Goal: Information Seeking & Learning: Learn about a topic

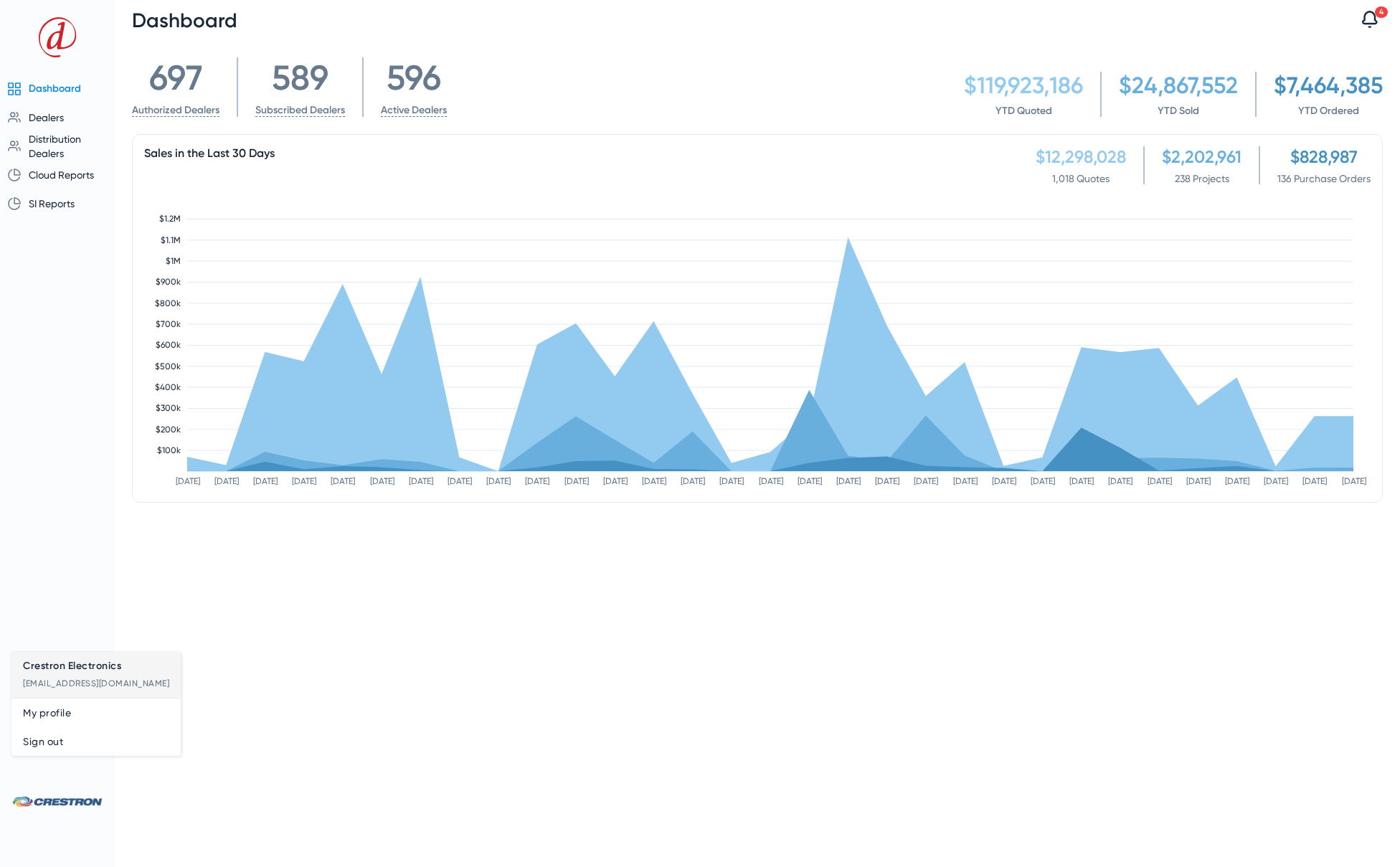
click at [53, 118] on div at bounding box center [700, 433] width 1400 height 867
click at [48, 119] on span "Dealers" at bounding box center [46, 117] width 35 height 12
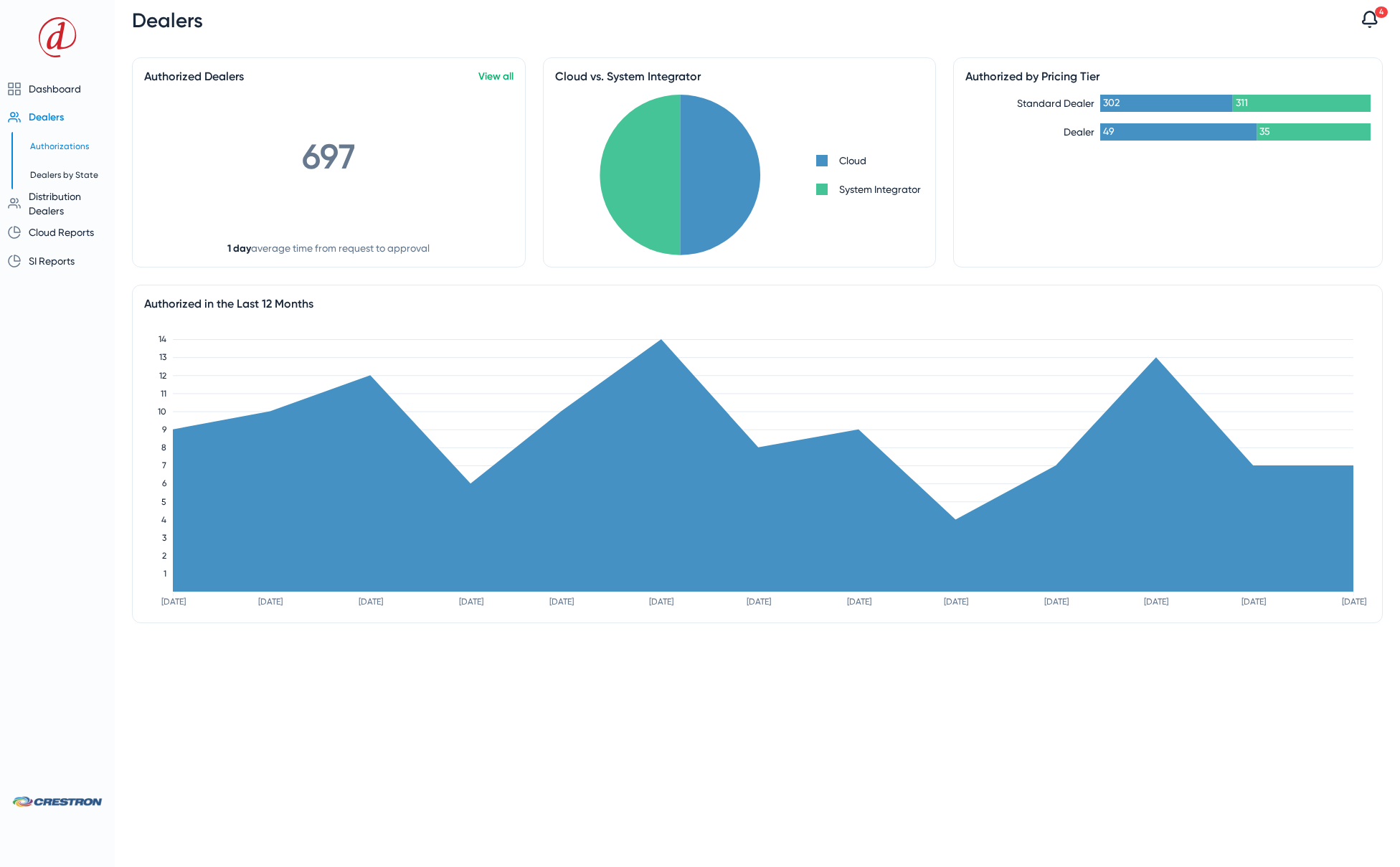
click at [54, 148] on span "Authorizations" at bounding box center [59, 146] width 58 height 10
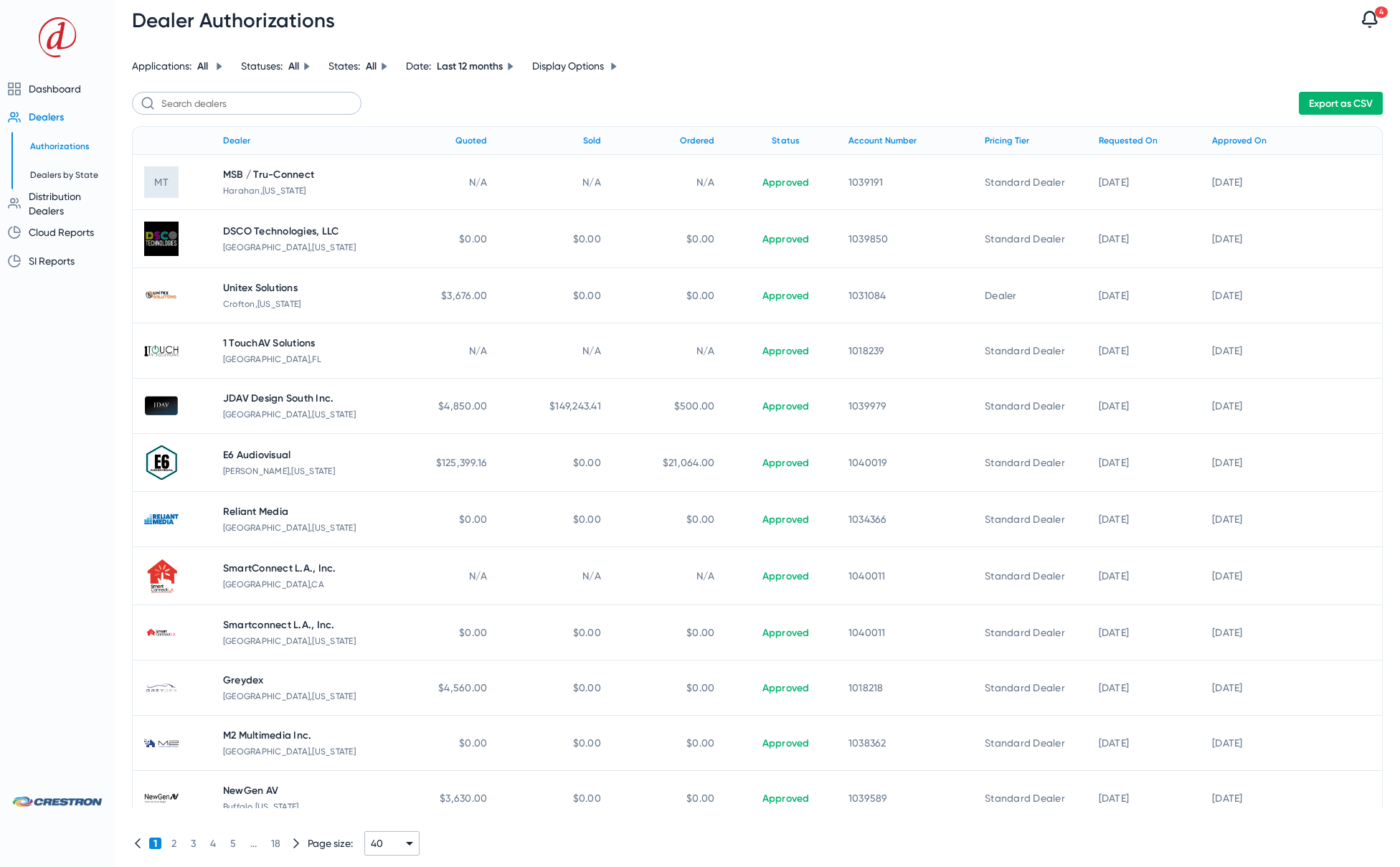
click at [593, 93] on div "Export as CSV" at bounding box center [757, 103] width 1251 height 23
click at [513, 66] on icon at bounding box center [510, 65] width 5 height 7
click at [459, 139] on div "Last month" at bounding box center [477, 144] width 53 height 15
click at [448, 139] on input "Last month" at bounding box center [433, 144] width 28 height 28
radio input "true"
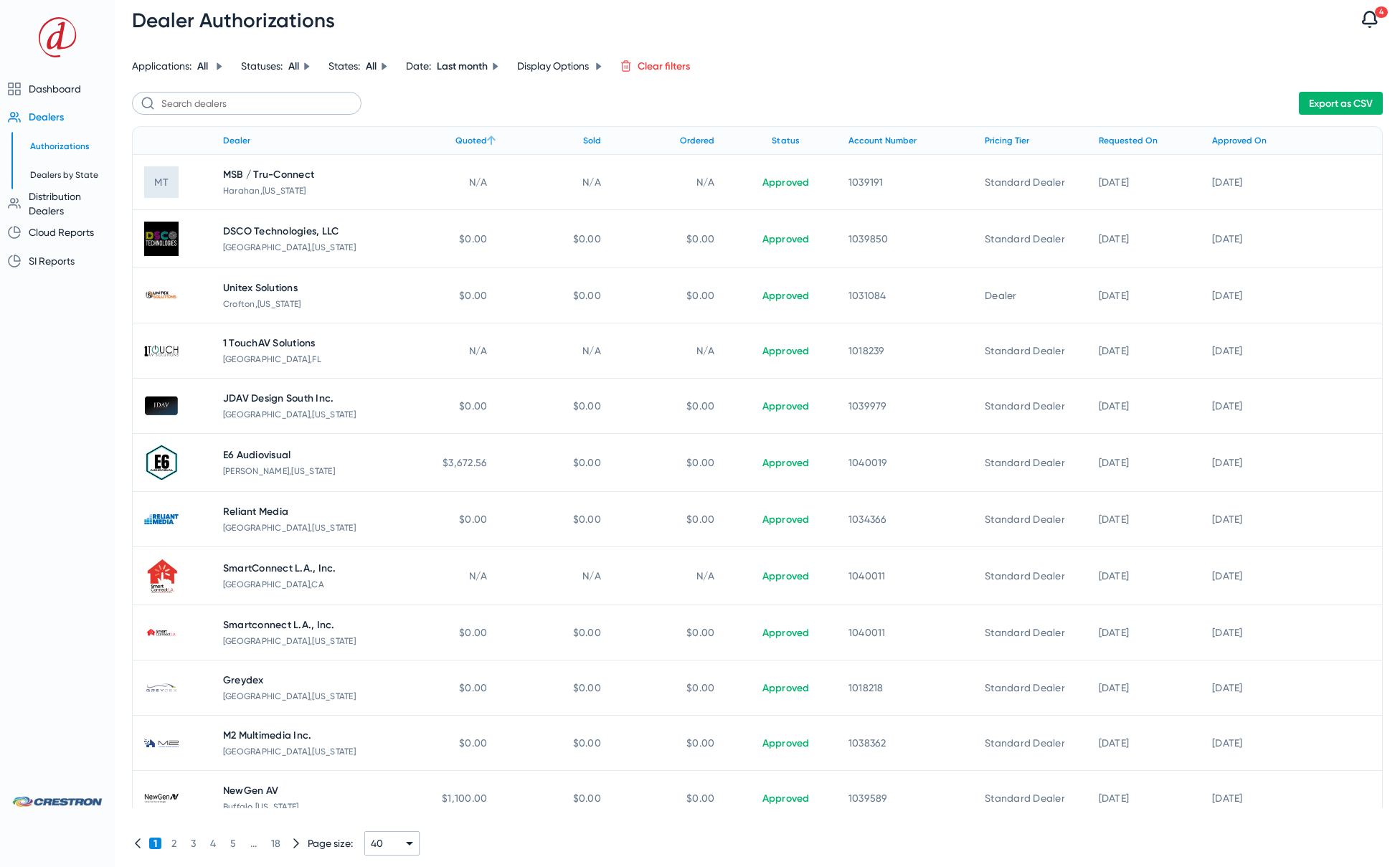
click at [483, 141] on icon at bounding box center [491, 140] width 17 height 17
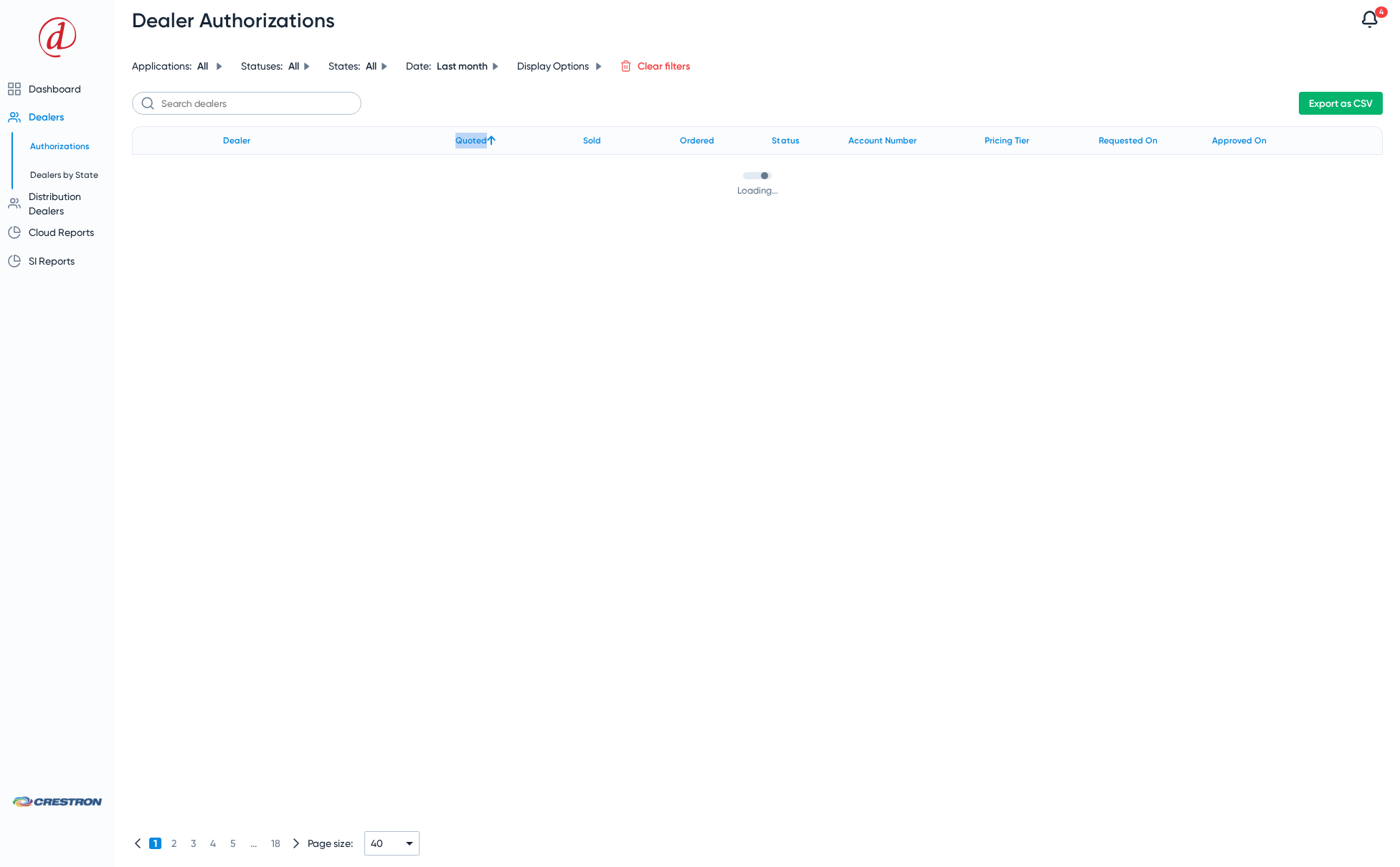
click at [480, 141] on div "Quoted" at bounding box center [471, 140] width 32 height 16
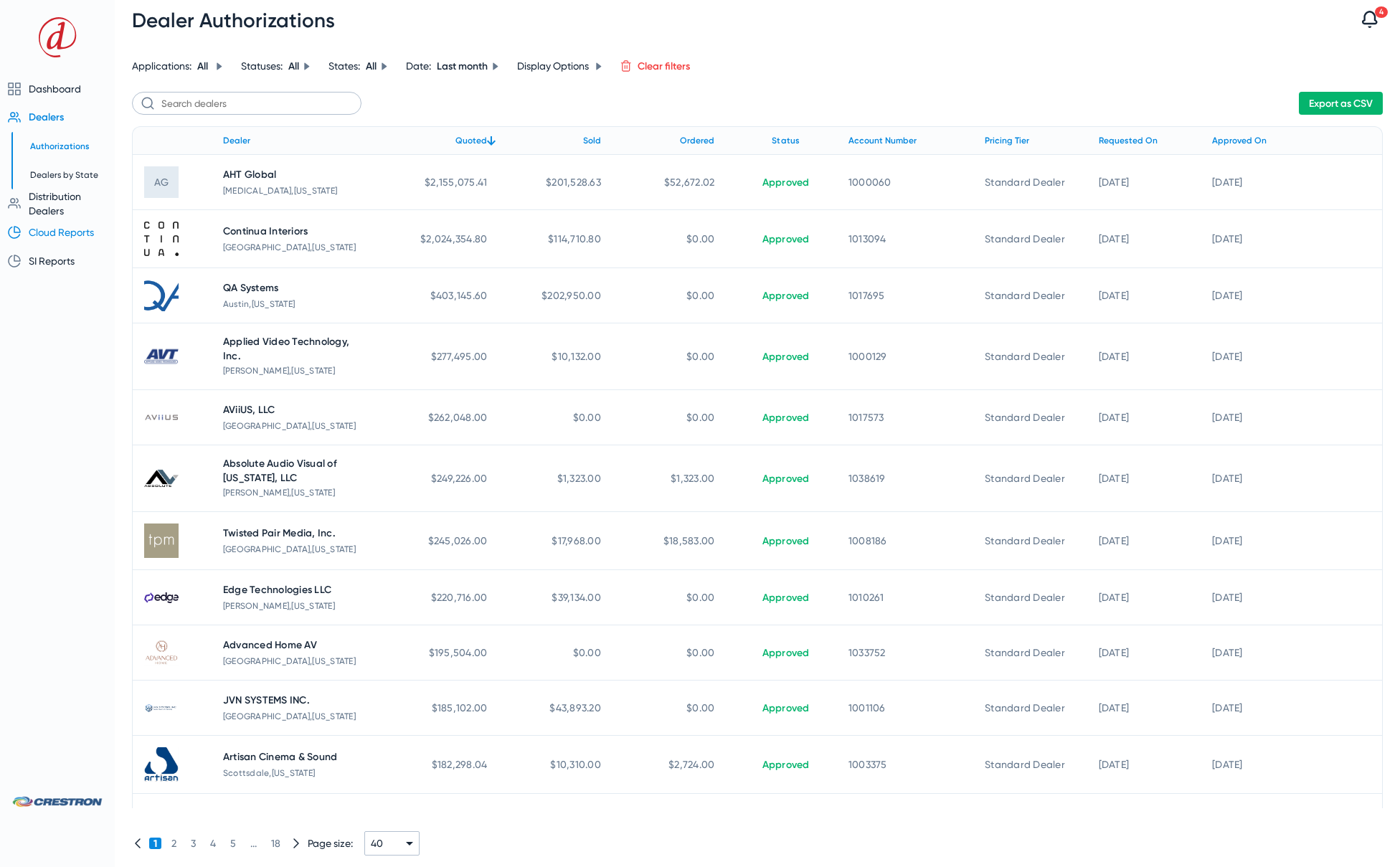
click at [65, 230] on span "Cloud Reports" at bounding box center [61, 232] width 65 height 12
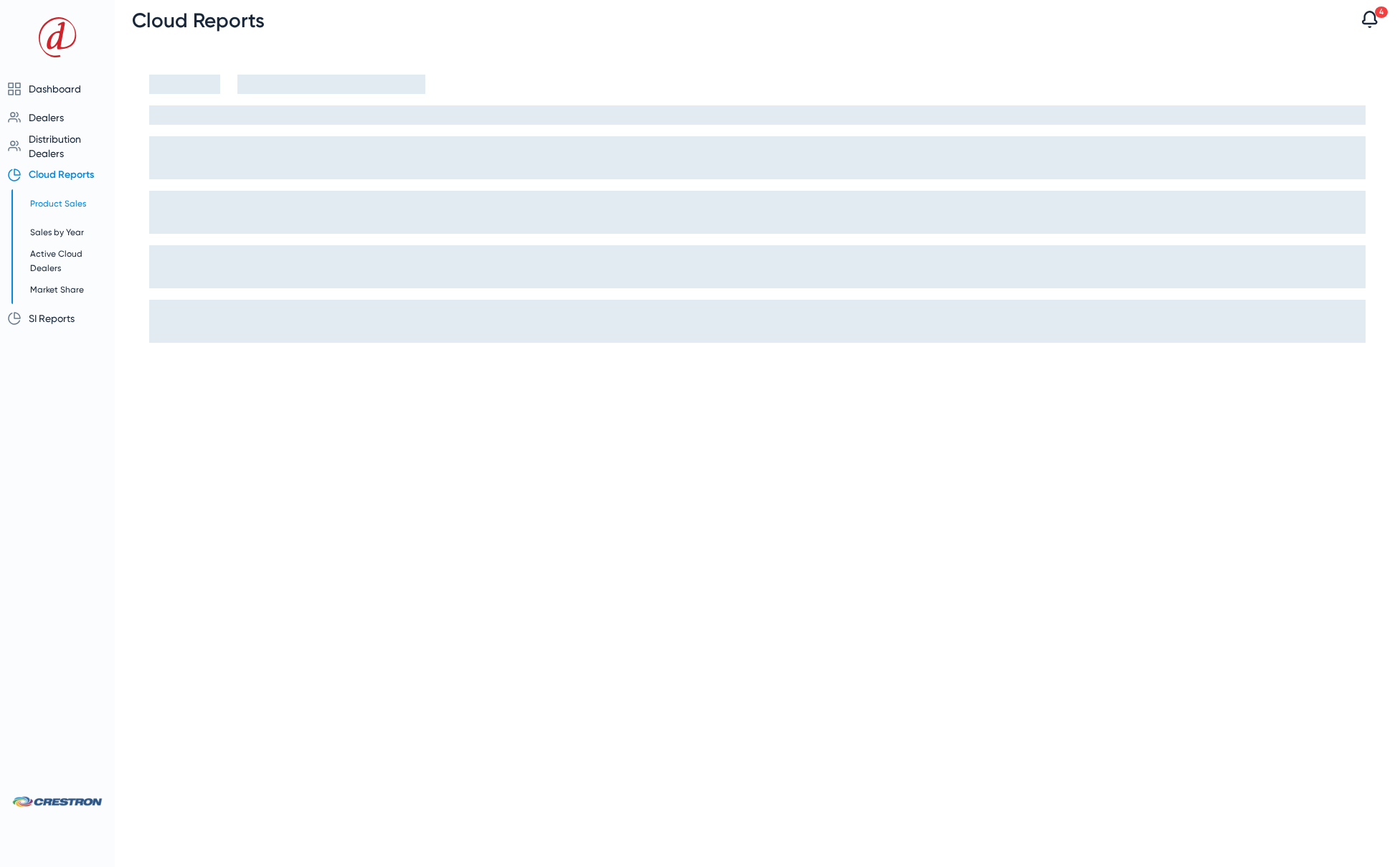
click at [61, 204] on span "Product Sales" at bounding box center [58, 203] width 56 height 10
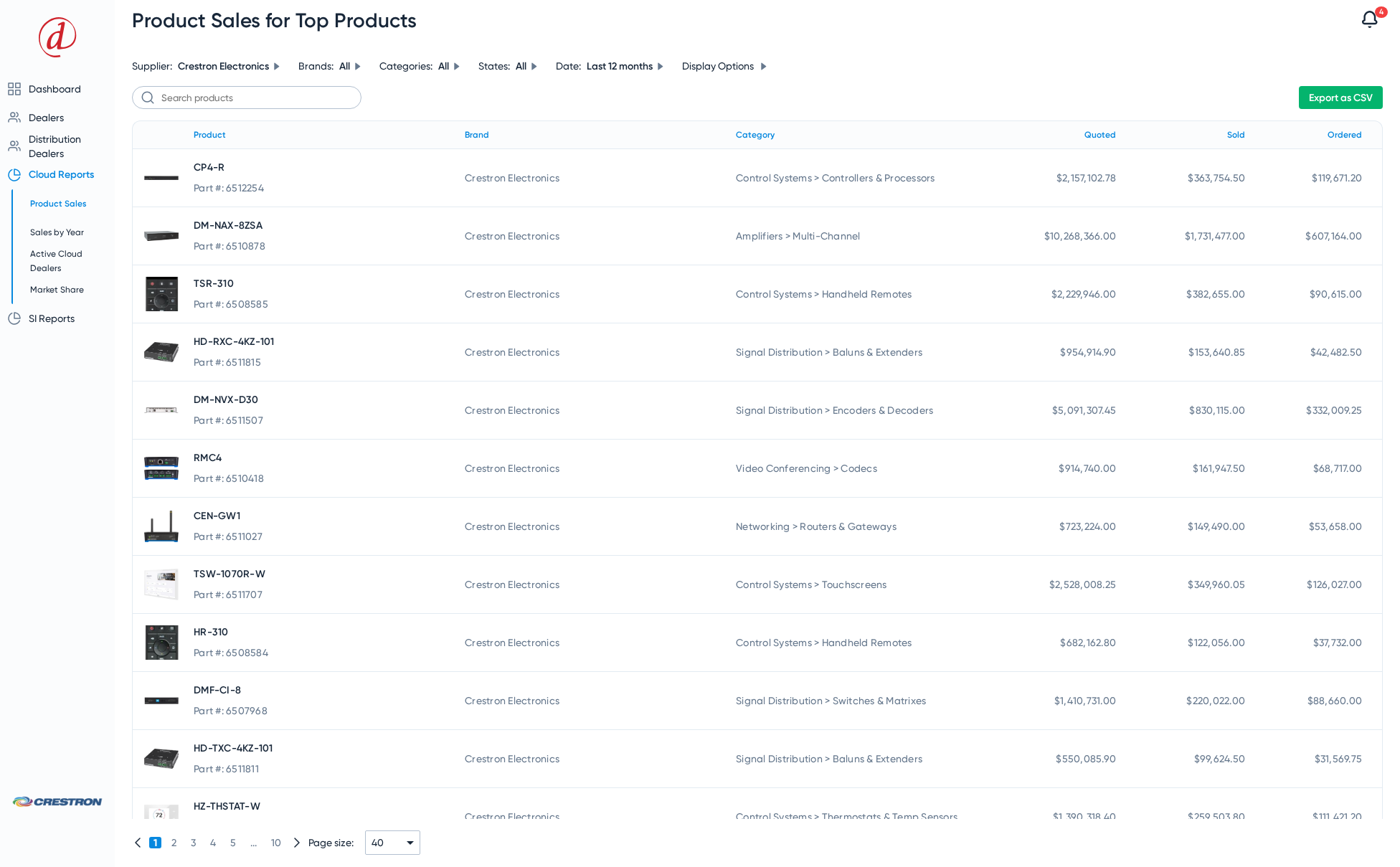
click at [661, 65] on icon at bounding box center [660, 66] width 8 height 8
click at [612, 137] on div "Last month" at bounding box center [627, 144] width 53 height 15
click at [598, 136] on input "Last month" at bounding box center [583, 144] width 28 height 28
radio input "true"
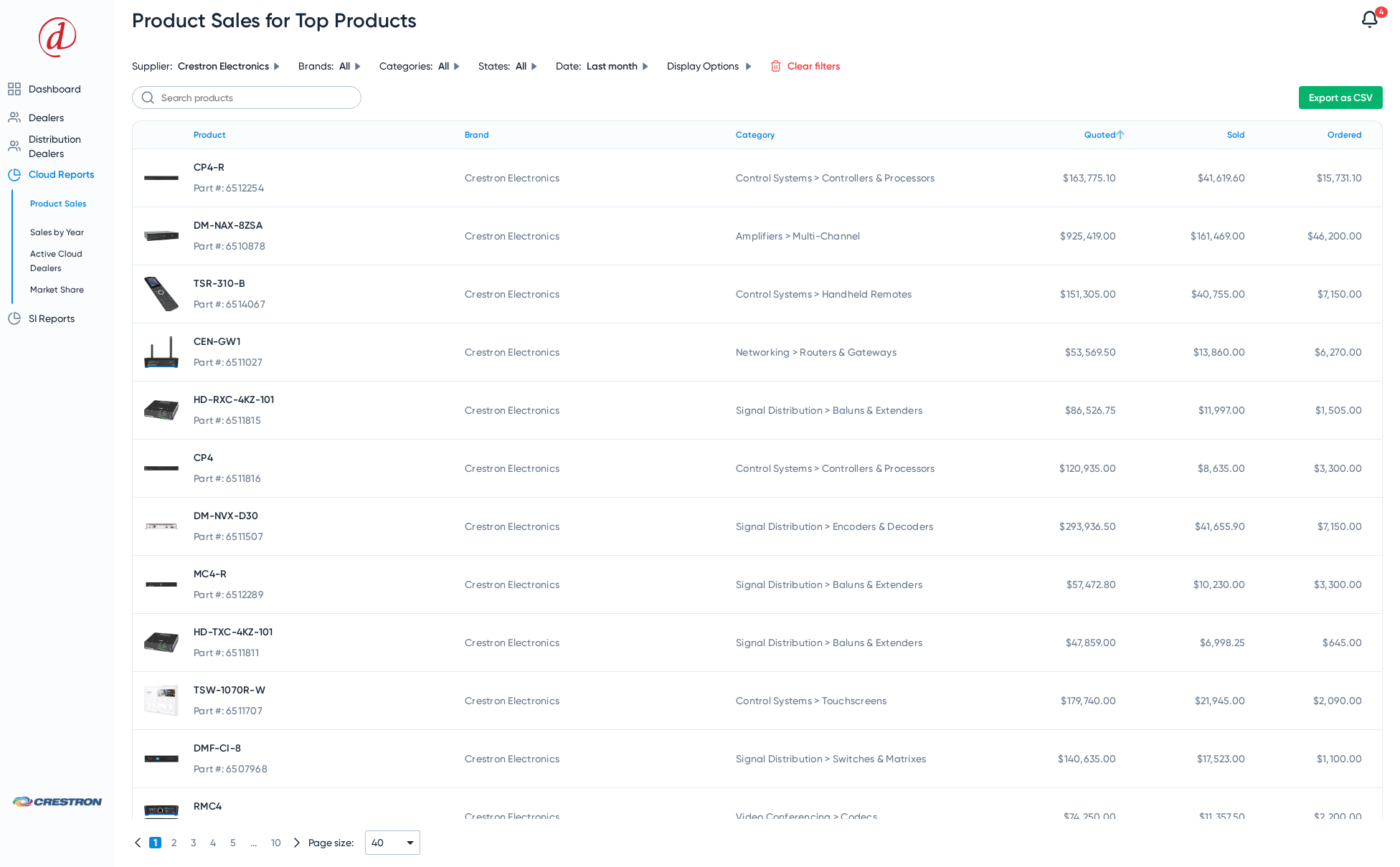
click at [1094, 130] on div "Quoted" at bounding box center [1100, 135] width 32 height 16
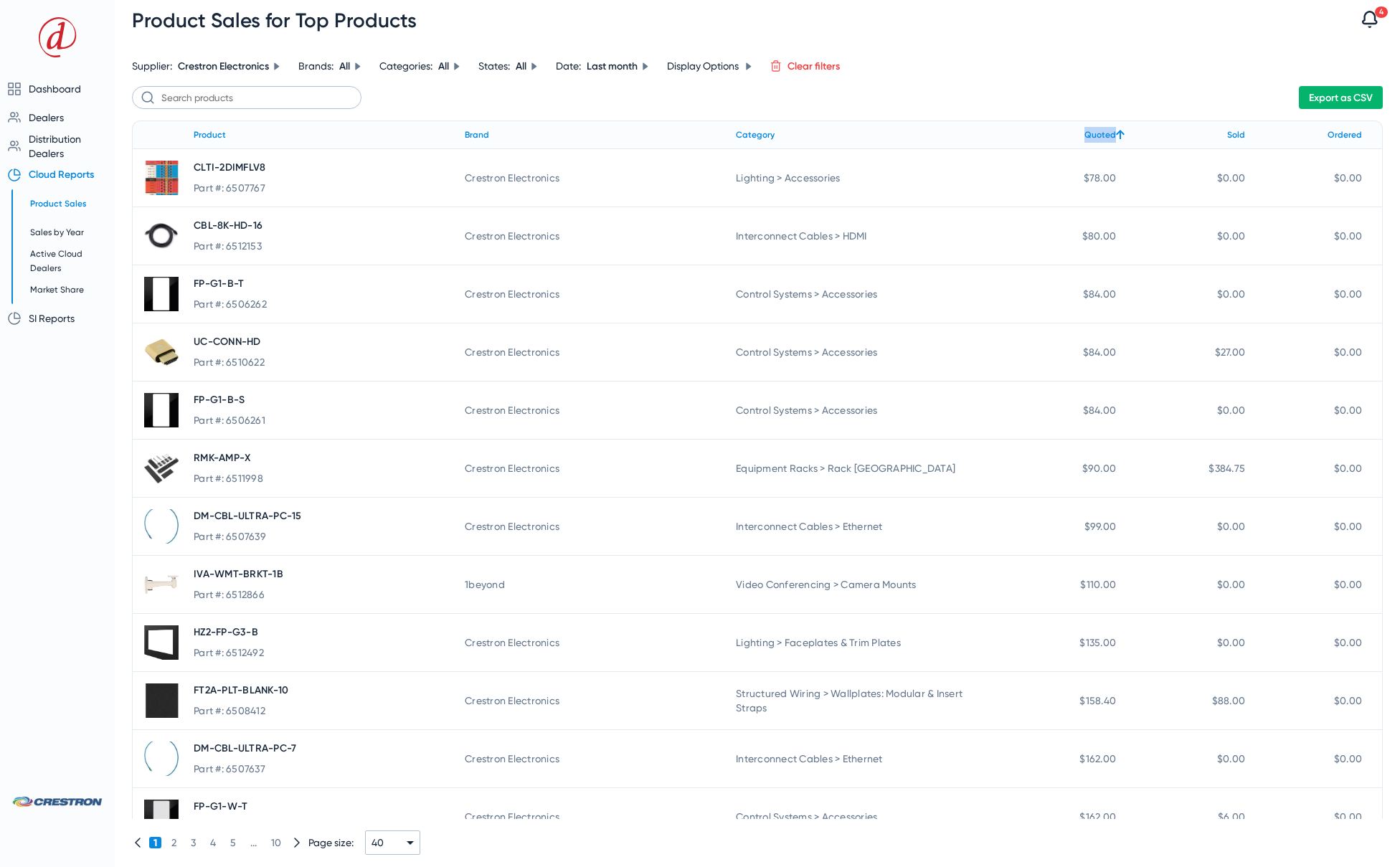
click at [1094, 130] on div "Quoted" at bounding box center [1100, 135] width 32 height 16
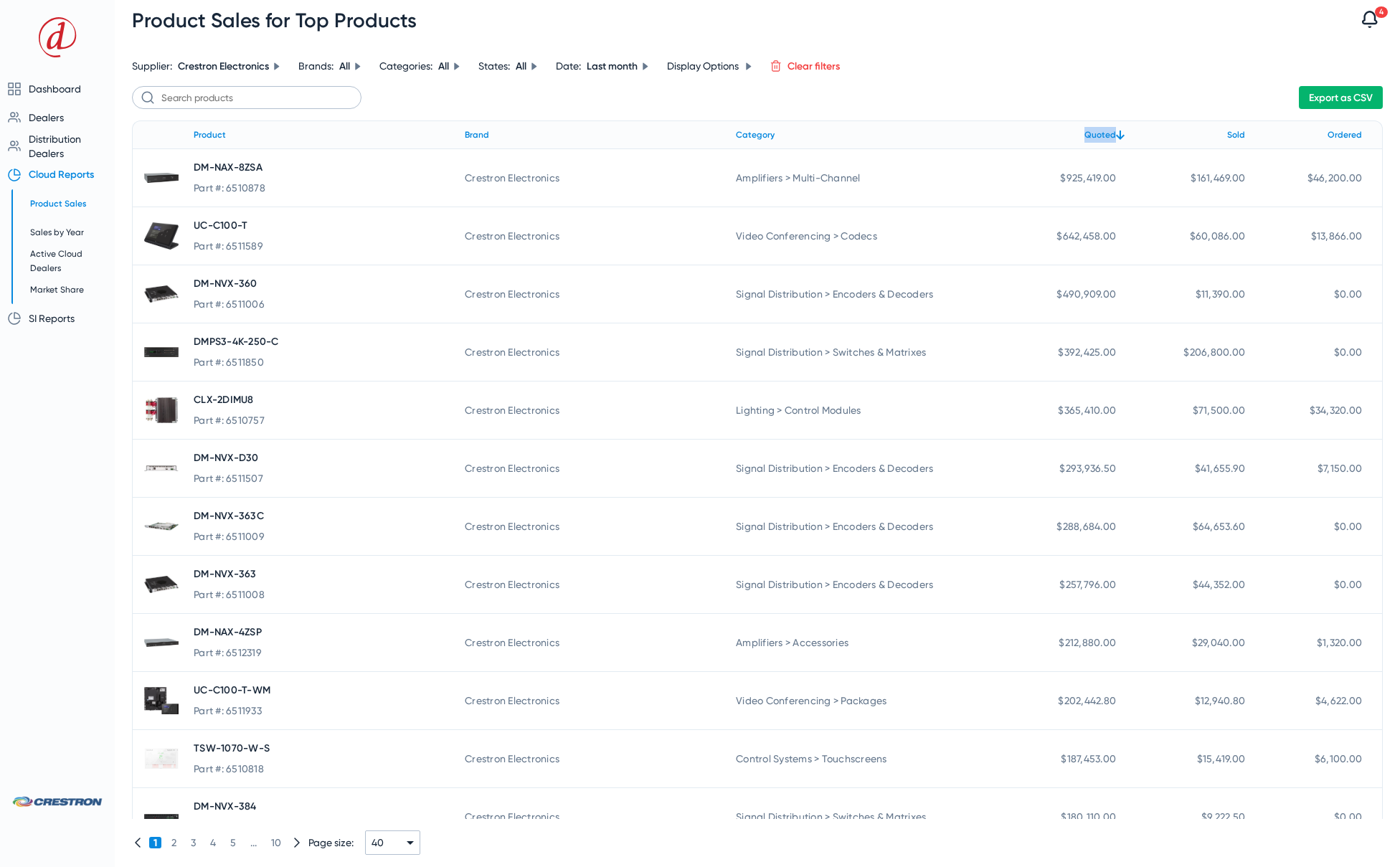
click at [751, 64] on icon at bounding box center [748, 65] width 5 height 7
click at [700, 114] on span "button" at bounding box center [701, 115] width 38 height 16
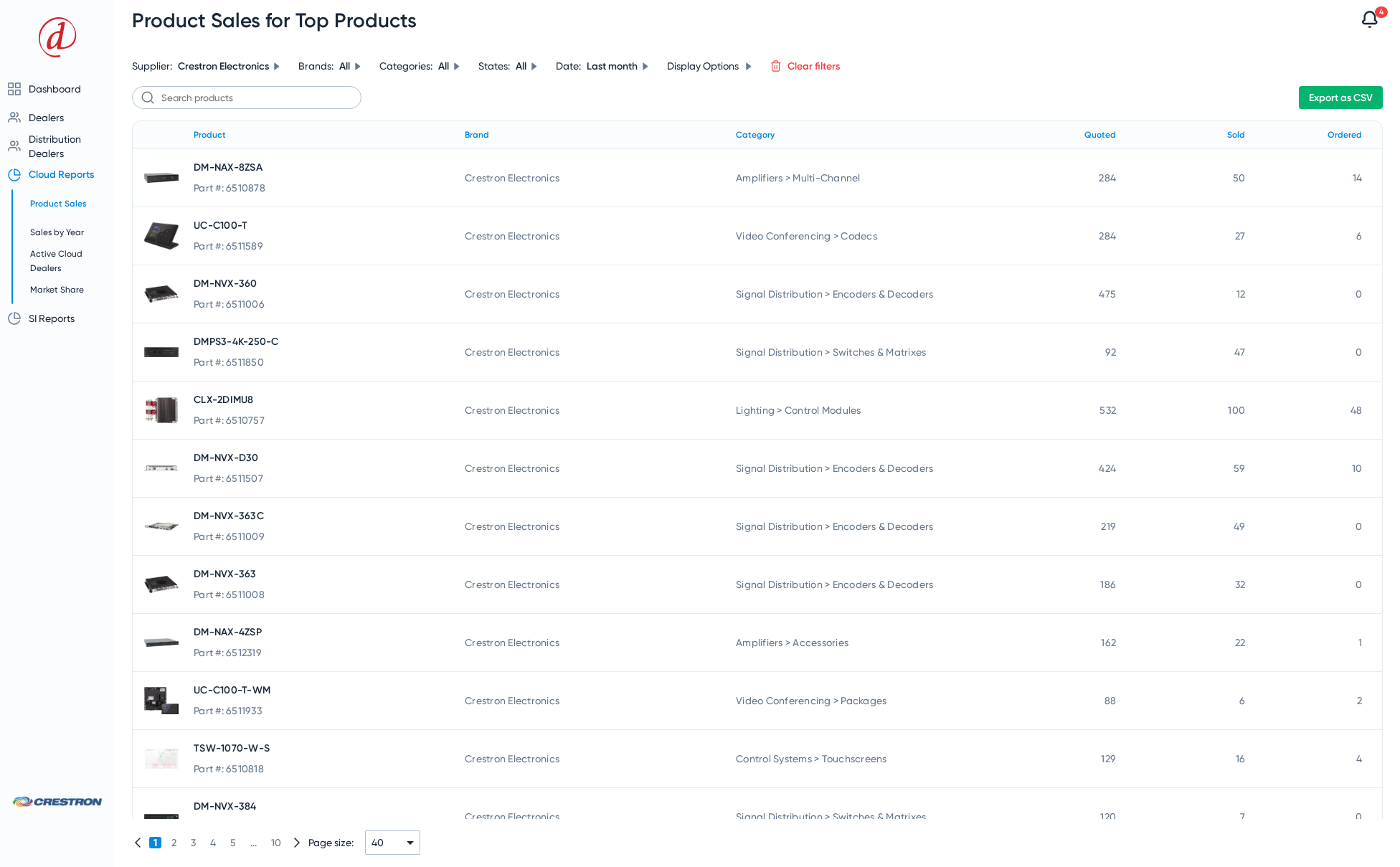
click at [1080, 43] on div "Supplier: Crestron Electronics Brands: All Categories: All States: All Date: La…" at bounding box center [757, 453] width 1285 height 826
click at [358, 68] on icon at bounding box center [357, 65] width 5 height 7
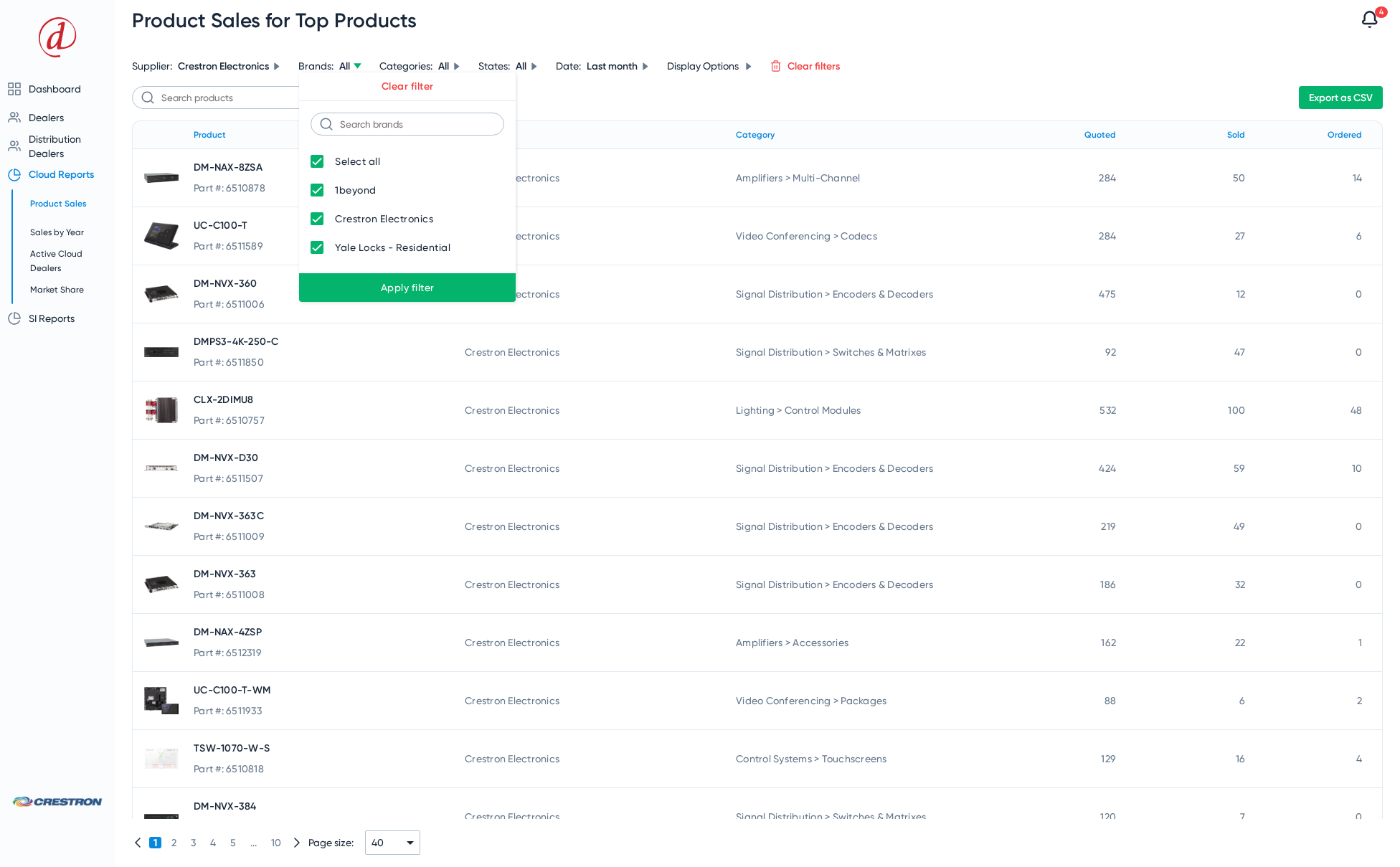
click at [357, 67] on div at bounding box center [700, 433] width 1400 height 867
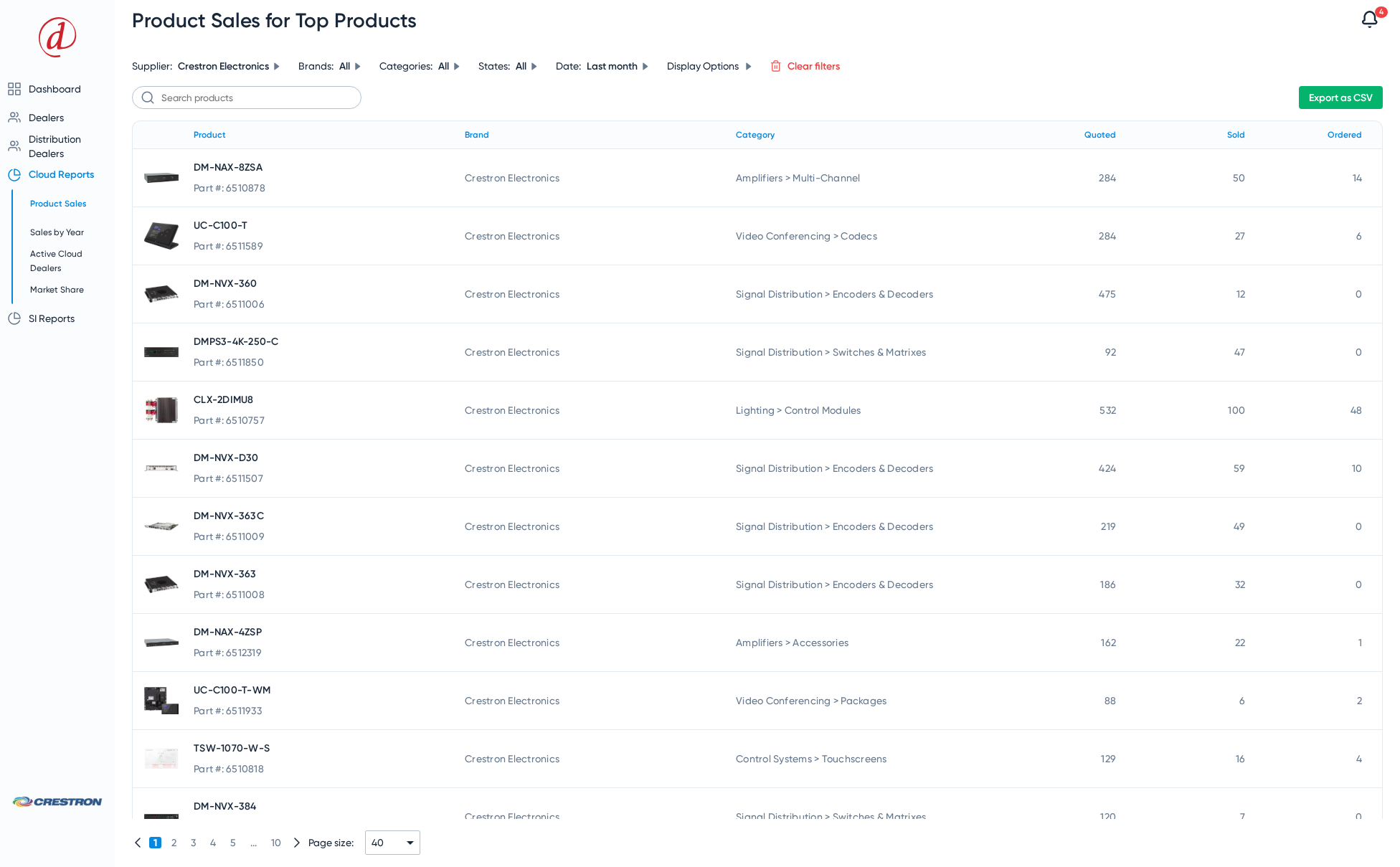
click at [459, 67] on icon at bounding box center [456, 65] width 5 height 7
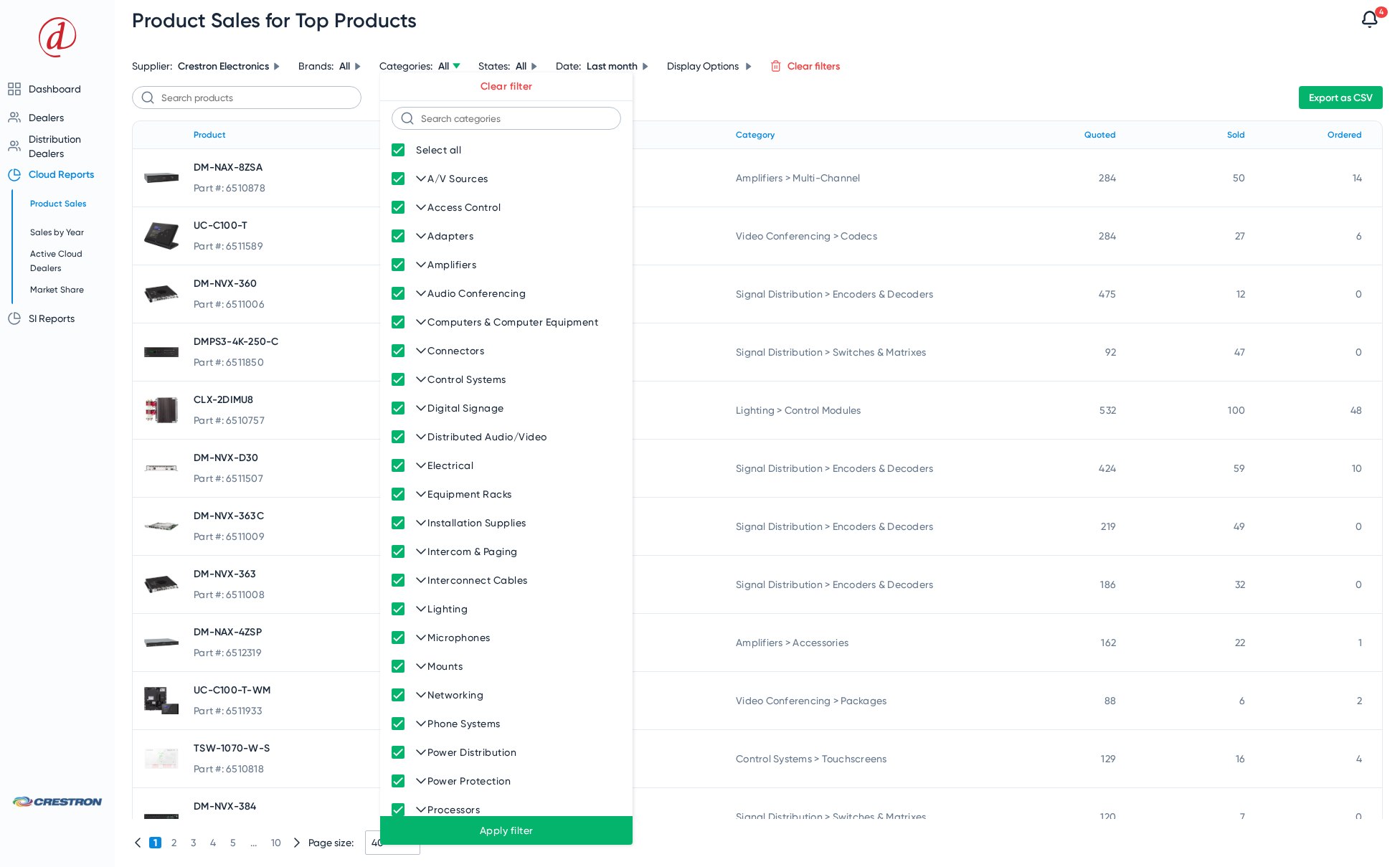
click at [459, 67] on div at bounding box center [700, 433] width 1400 height 867
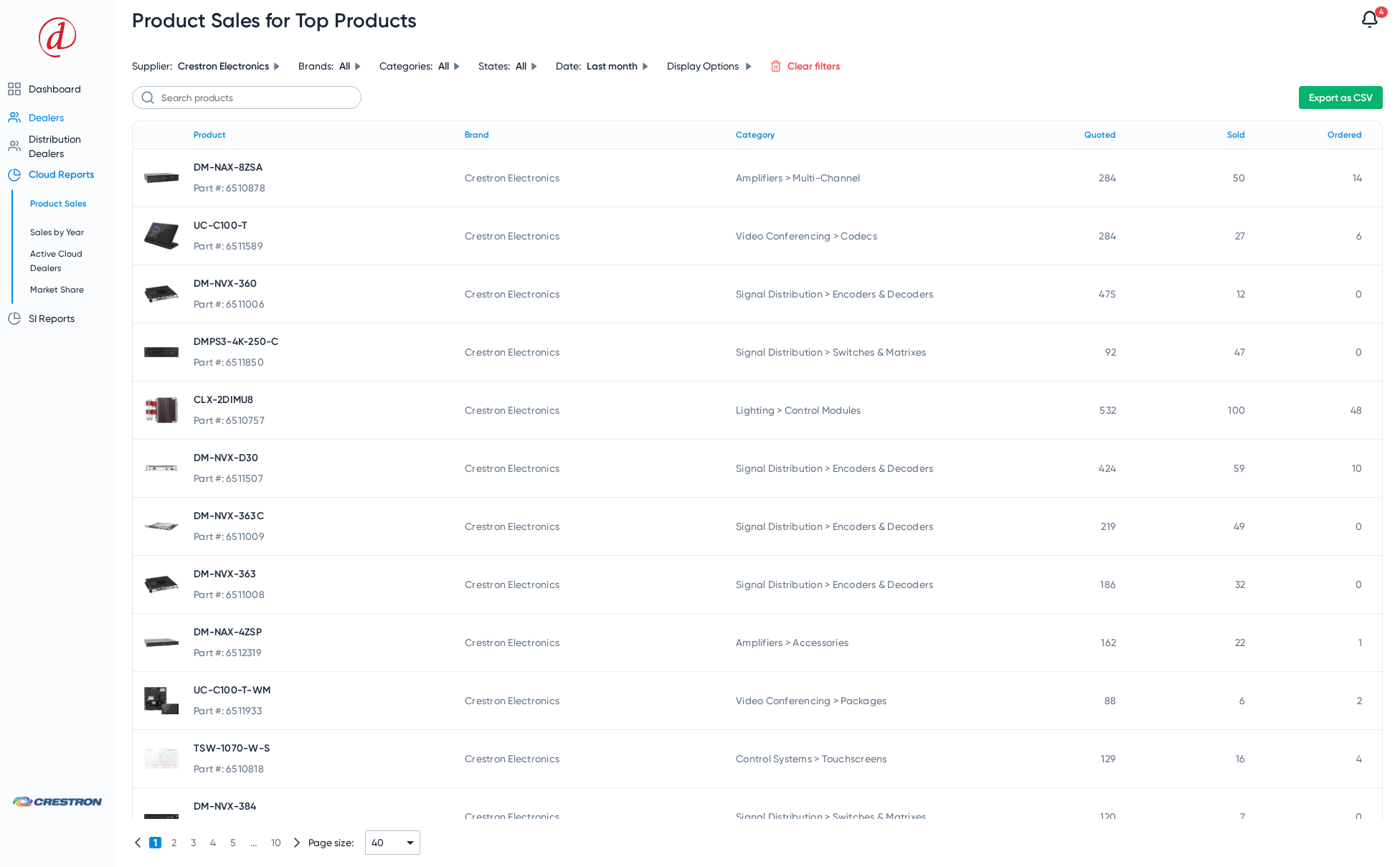
click at [45, 116] on span "Dealers" at bounding box center [46, 117] width 35 height 12
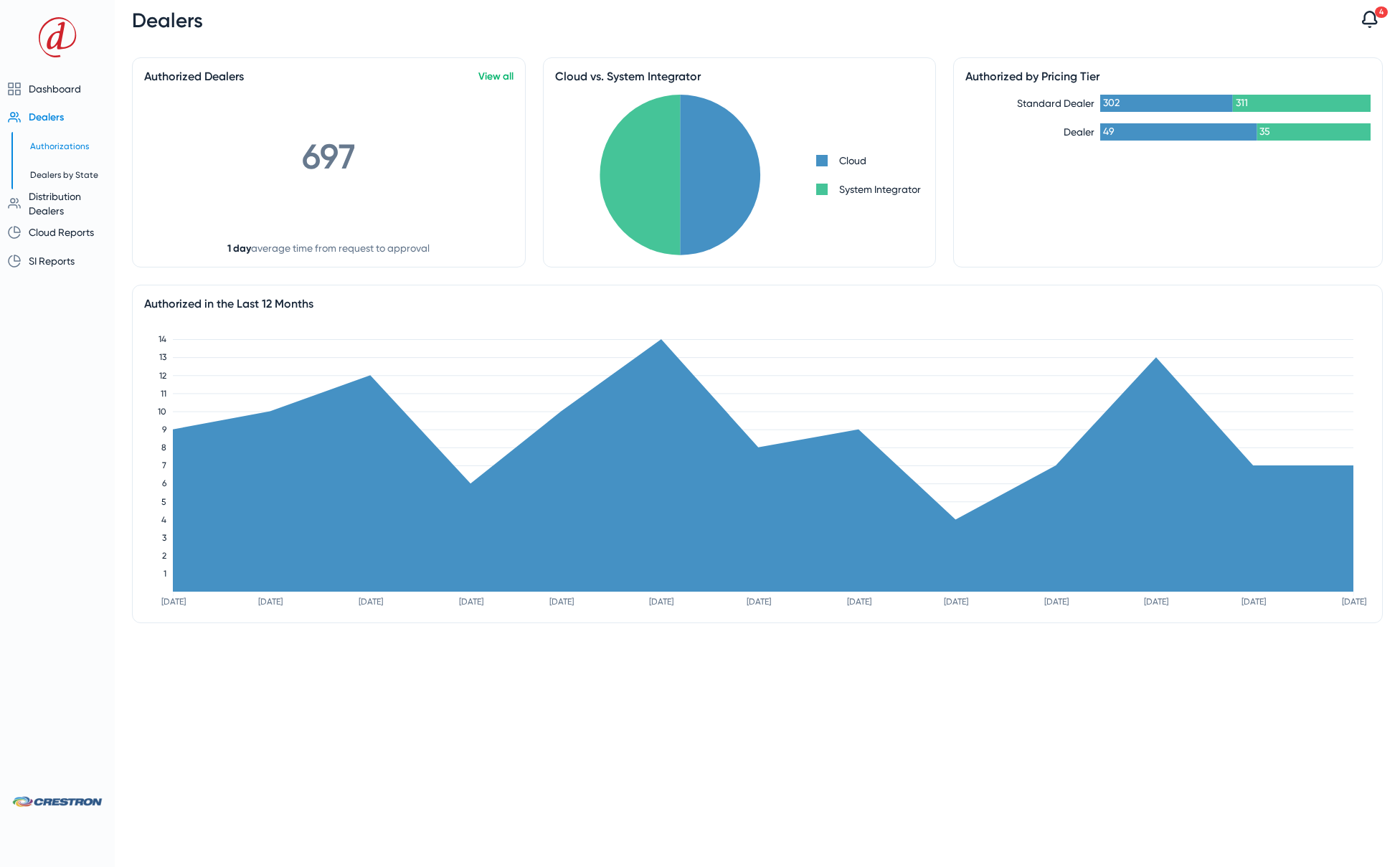
click at [57, 148] on span "Authorizations" at bounding box center [59, 146] width 58 height 10
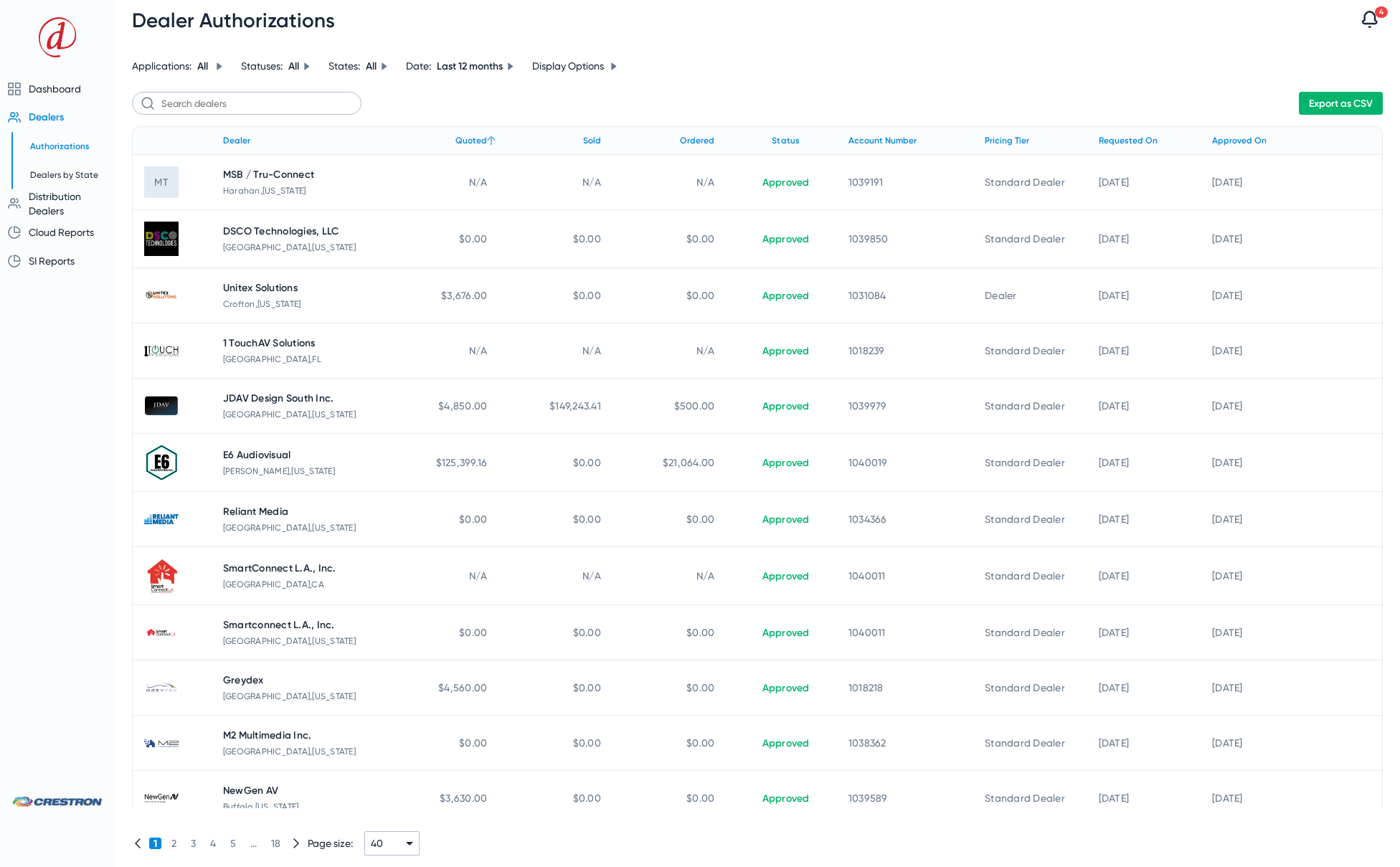
click at [467, 139] on div "Quoted" at bounding box center [471, 140] width 32 height 16
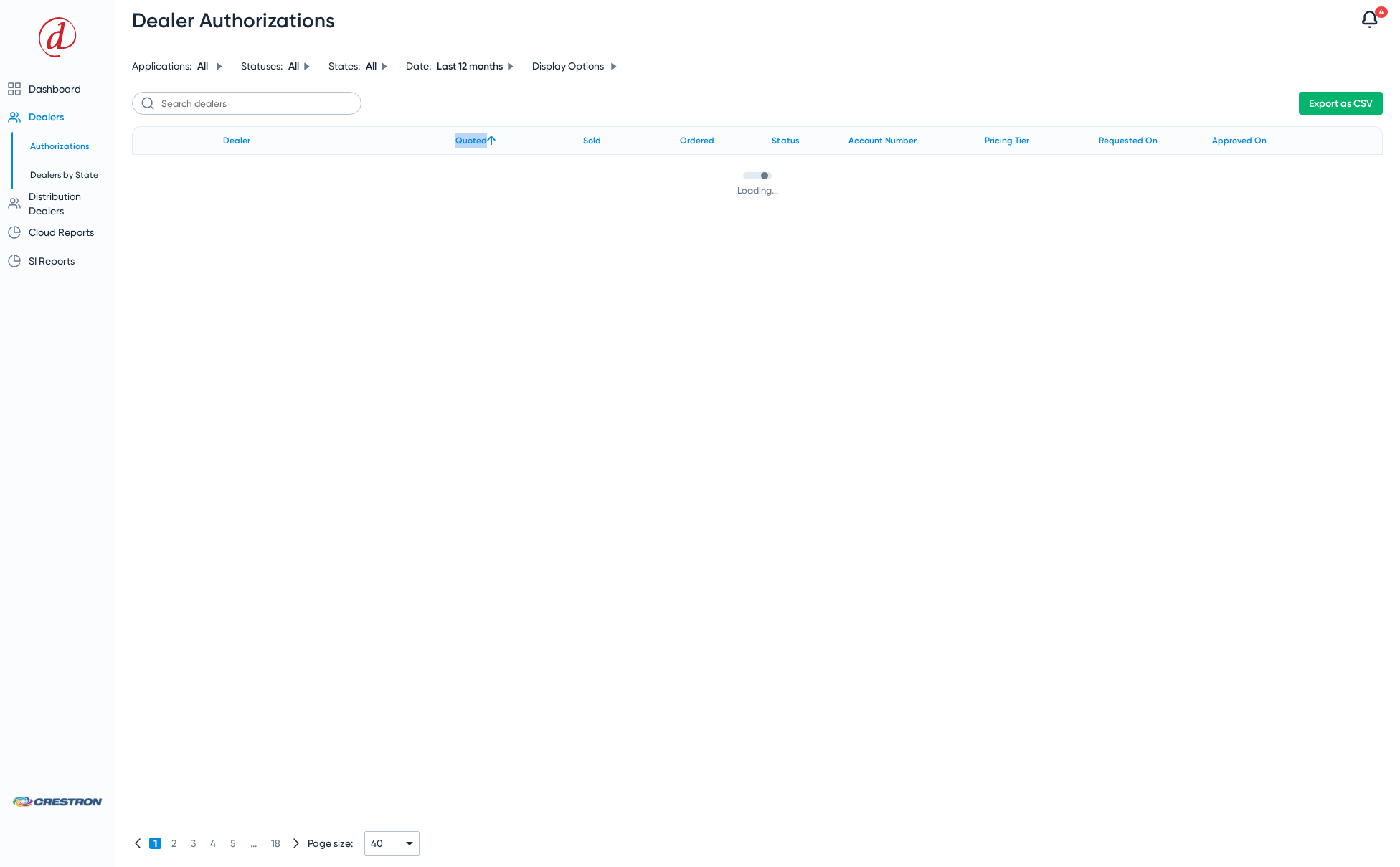
click at [467, 139] on div "Quoted" at bounding box center [471, 140] width 32 height 16
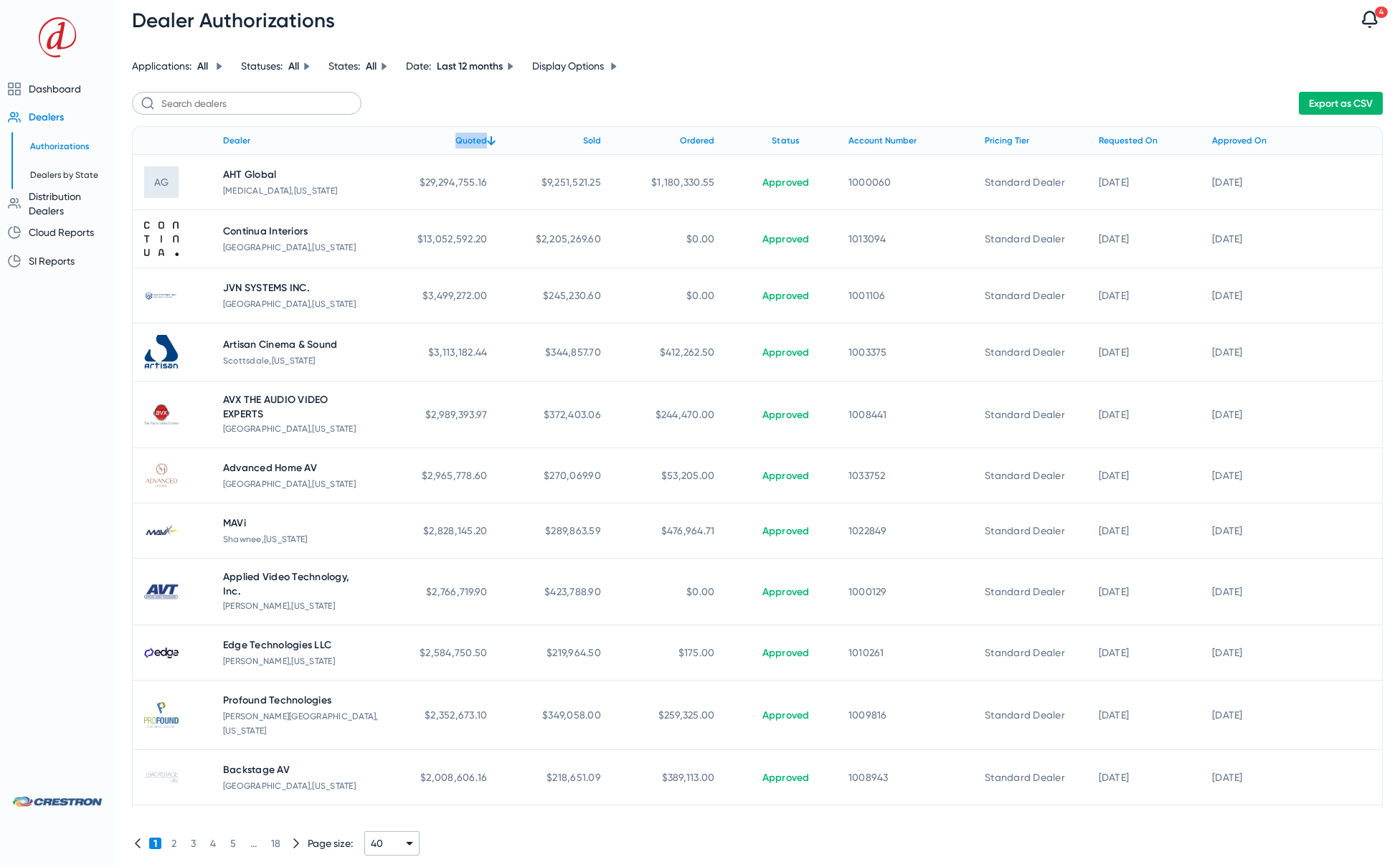
click at [514, 62] on mat-icon at bounding box center [510, 65] width 8 height 8
click at [441, 138] on input "Last month" at bounding box center [433, 144] width 28 height 28
radio input "true"
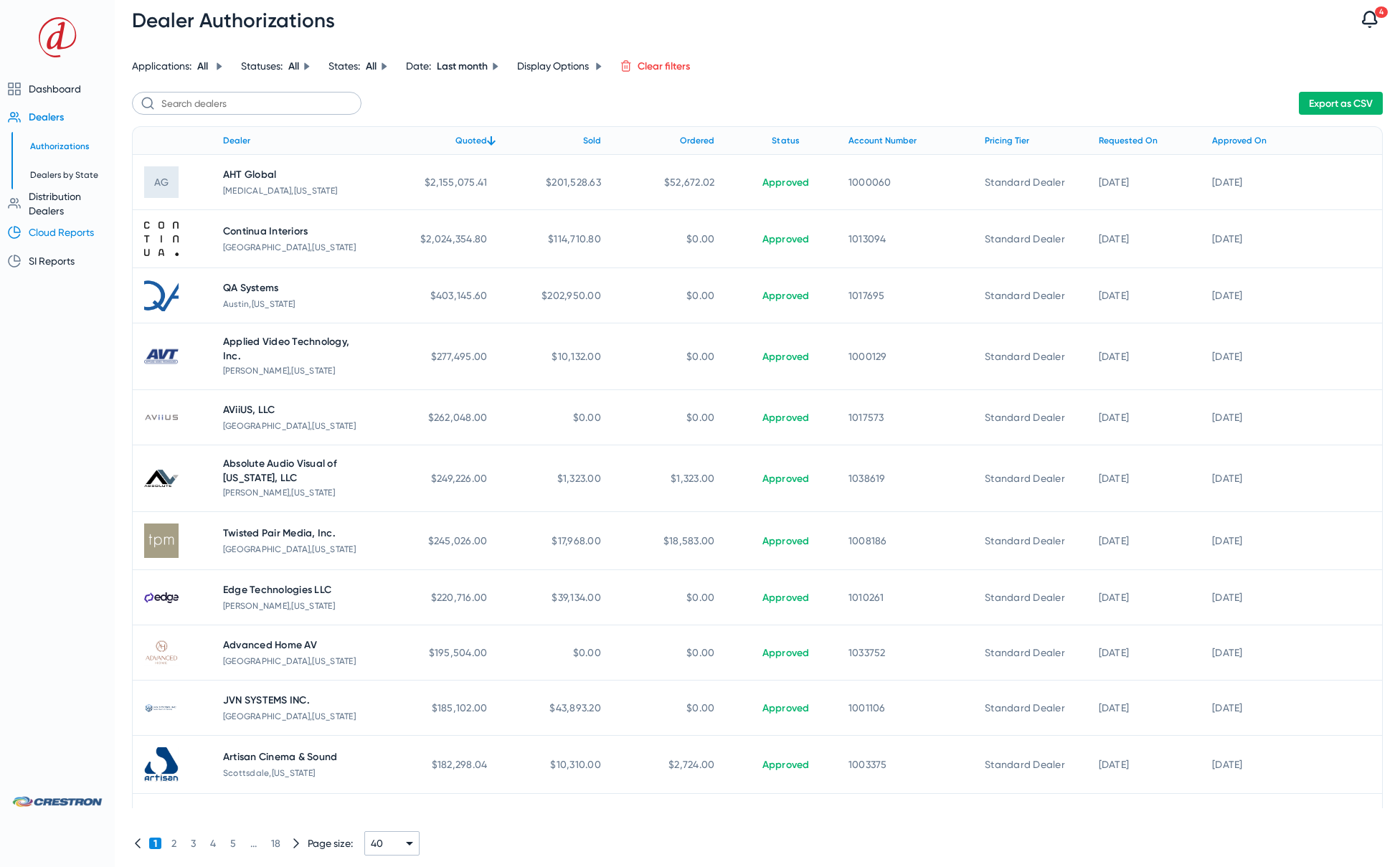
click at [55, 232] on span "Cloud Reports" at bounding box center [61, 232] width 65 height 12
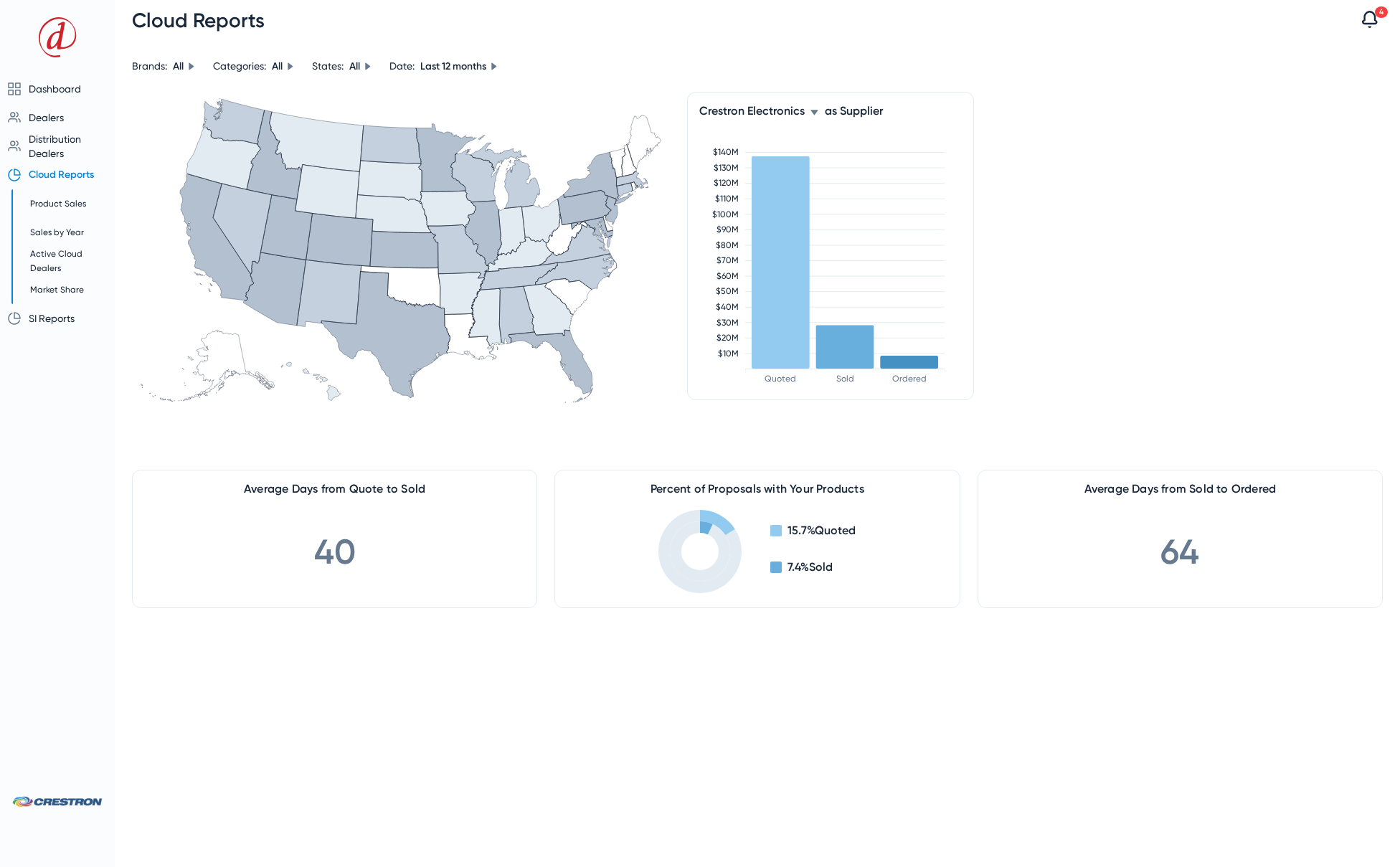
click at [291, 67] on icon at bounding box center [290, 65] width 5 height 7
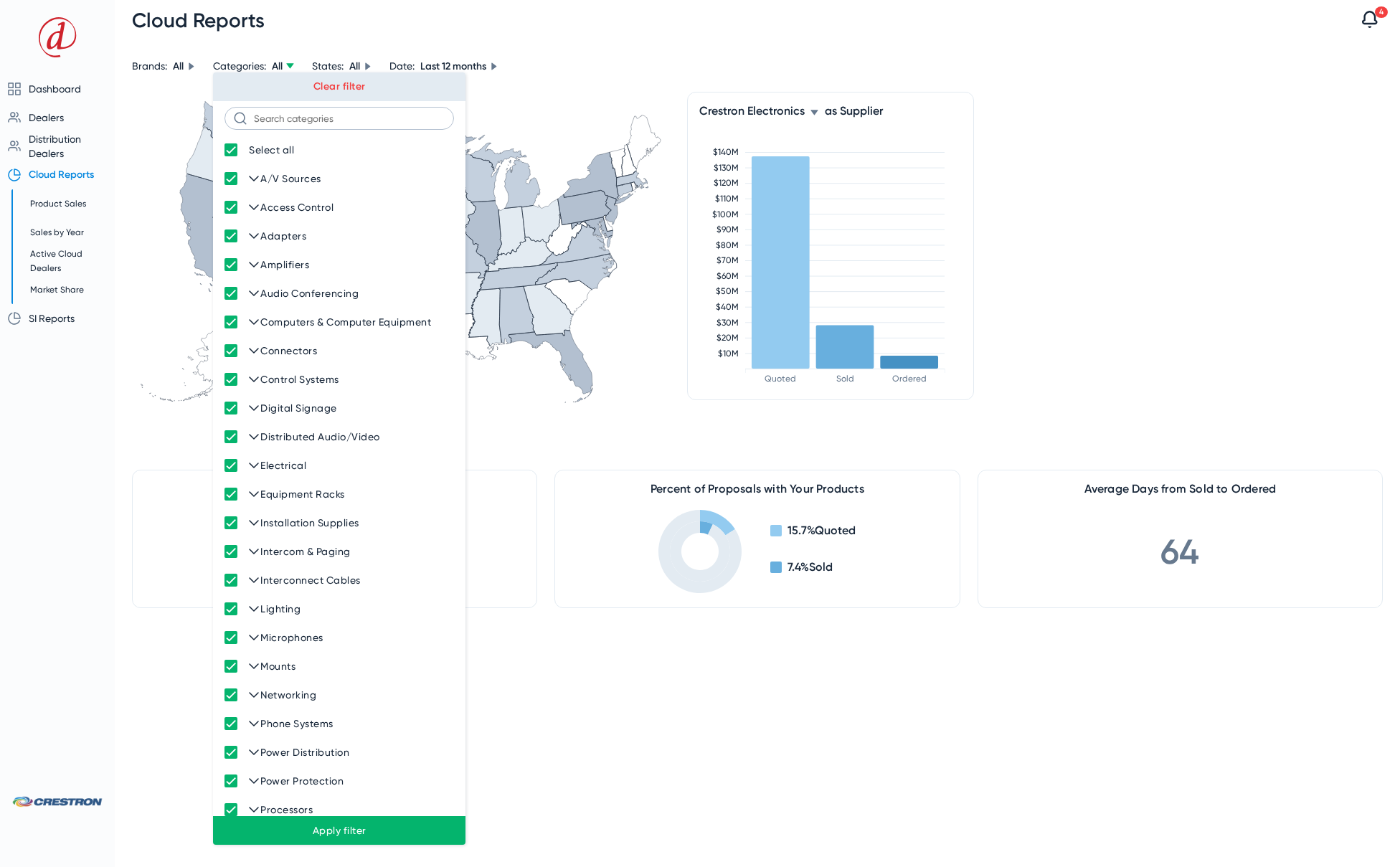
click at [351, 80] on link "Clear filter" at bounding box center [339, 86] width 52 height 12
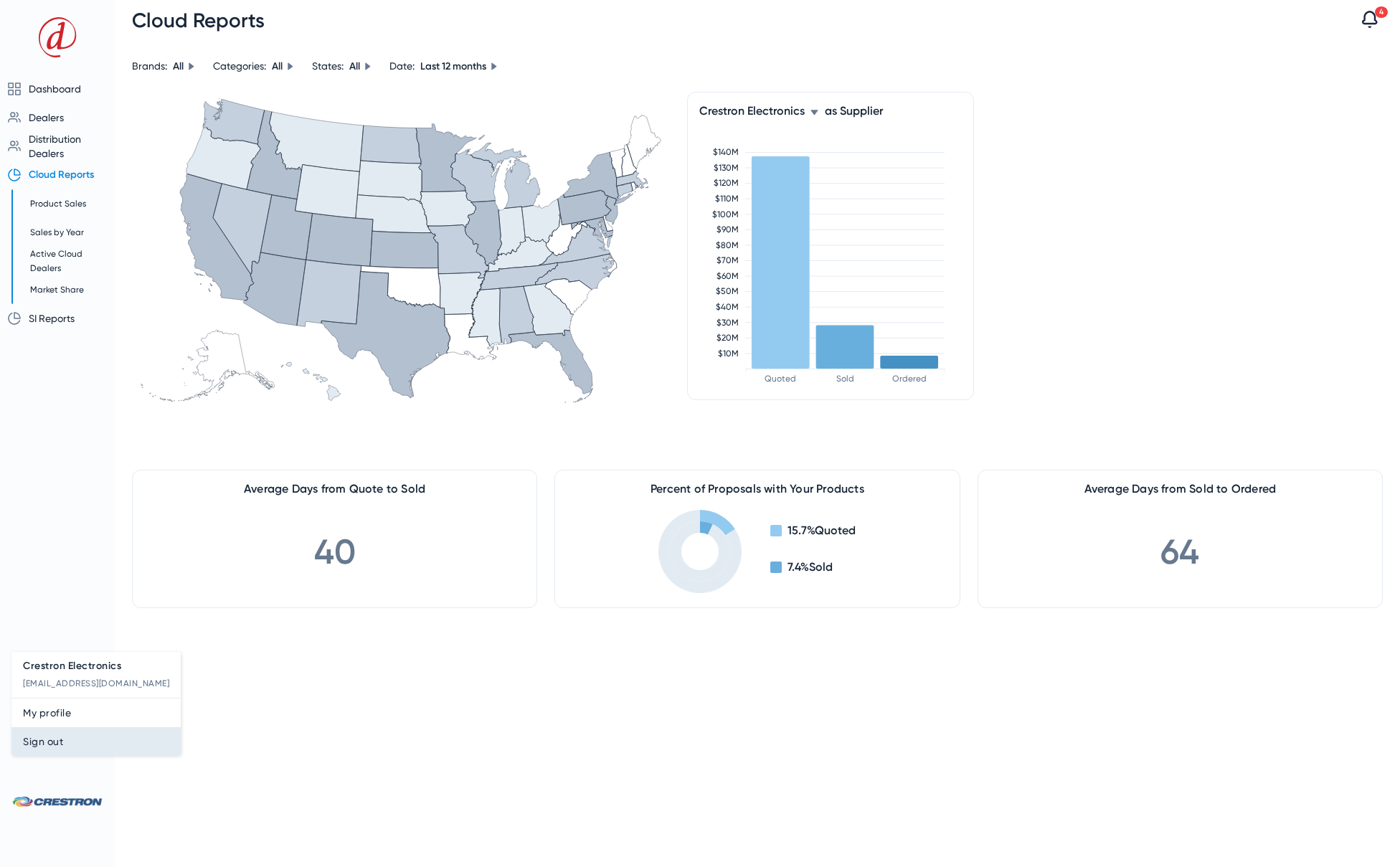
click at [53, 746] on span "Sign out" at bounding box center [96, 741] width 146 height 17
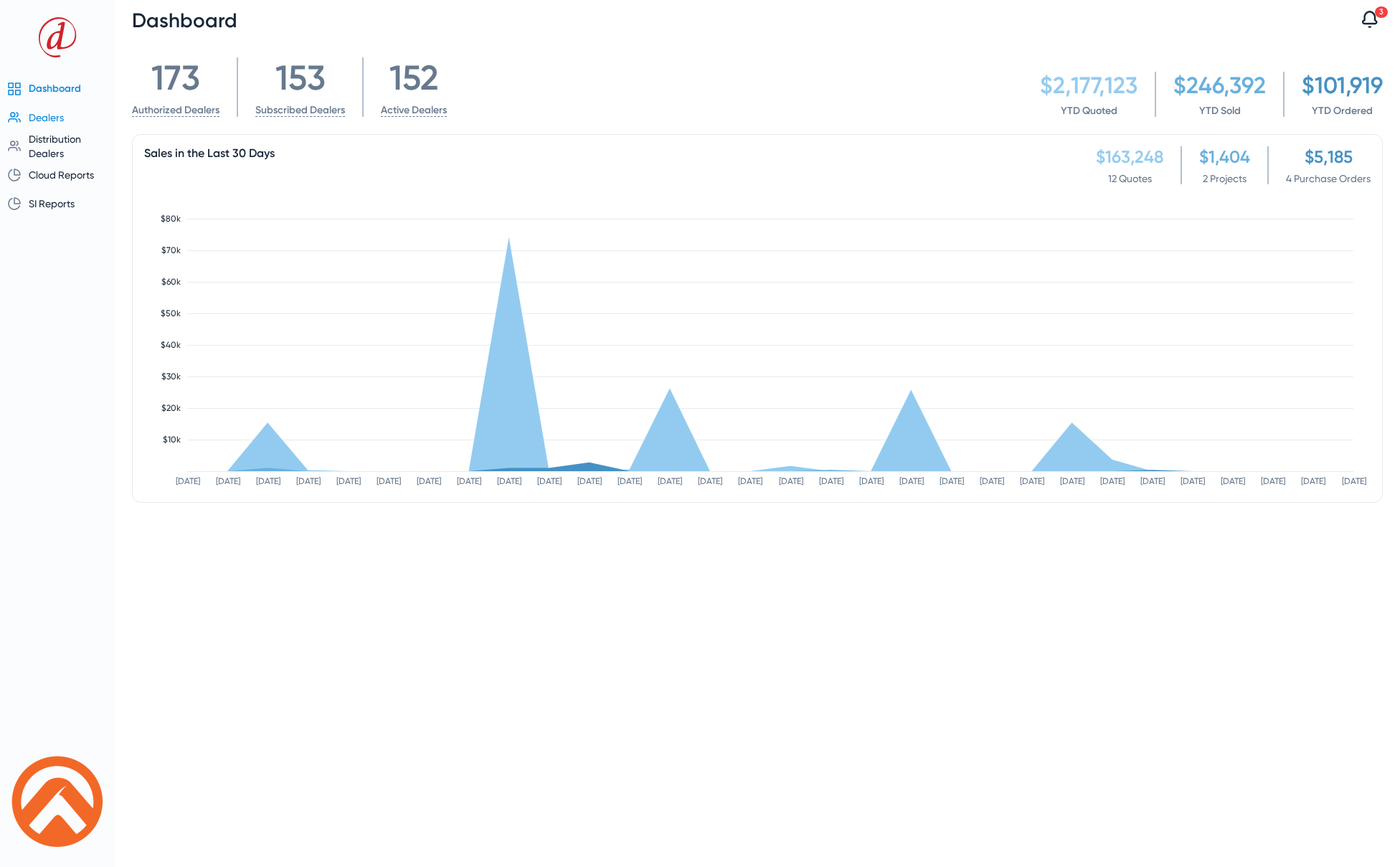
click at [48, 121] on span "Dealers" at bounding box center [46, 117] width 35 height 12
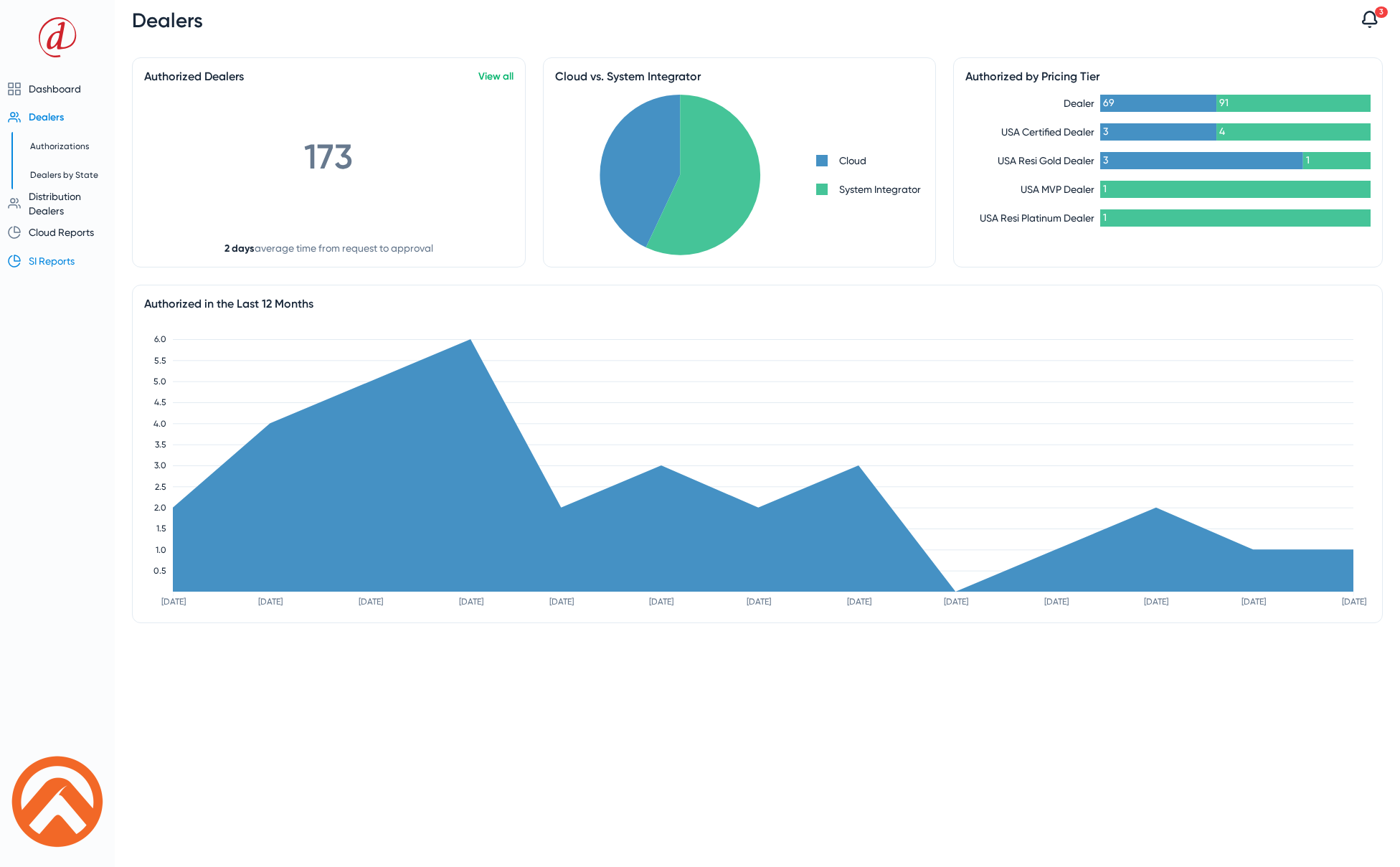
click at [48, 197] on span "Distribution Dealers" at bounding box center [55, 204] width 52 height 26
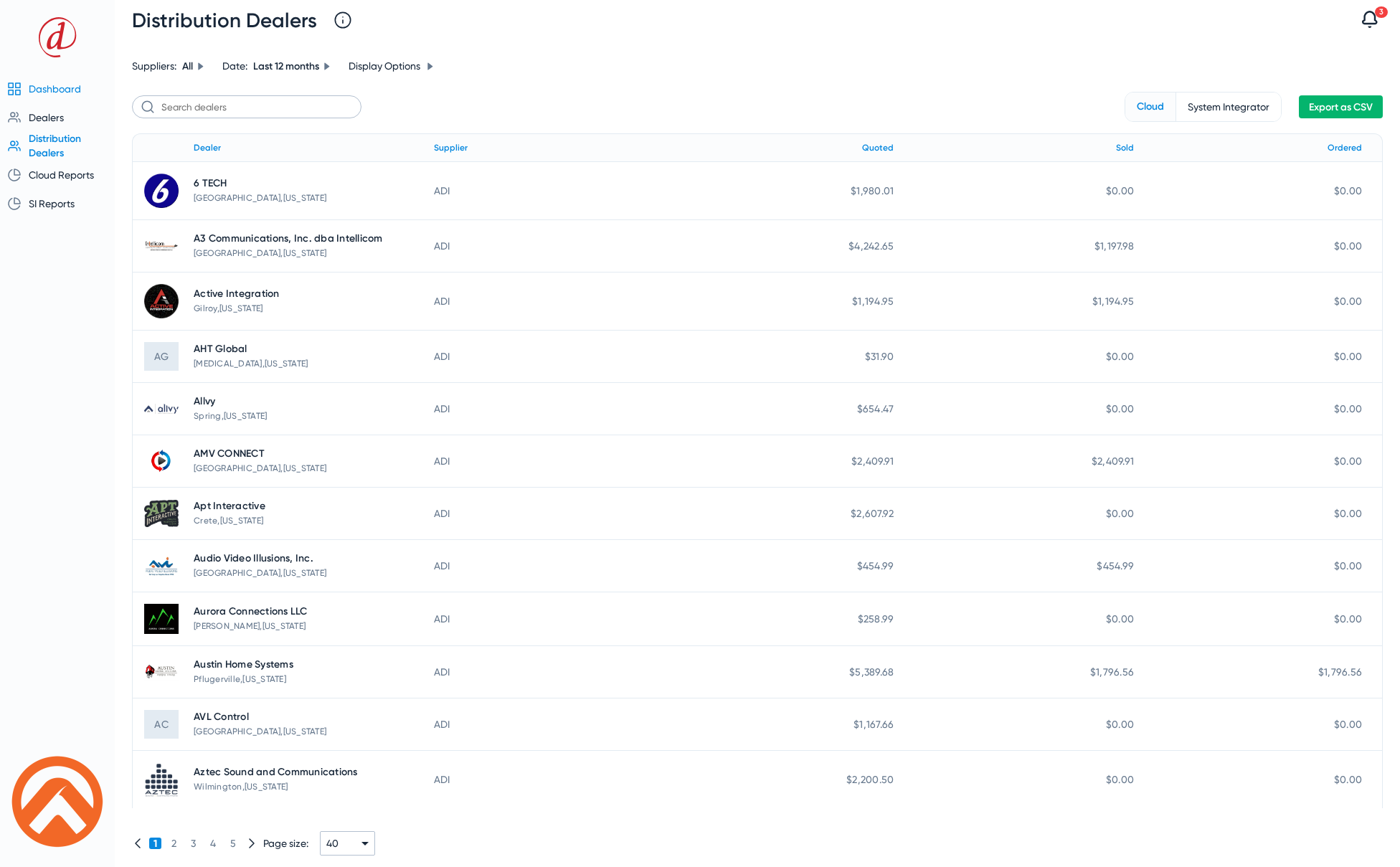
click at [52, 85] on span "Dashboard" at bounding box center [55, 88] width 52 height 12
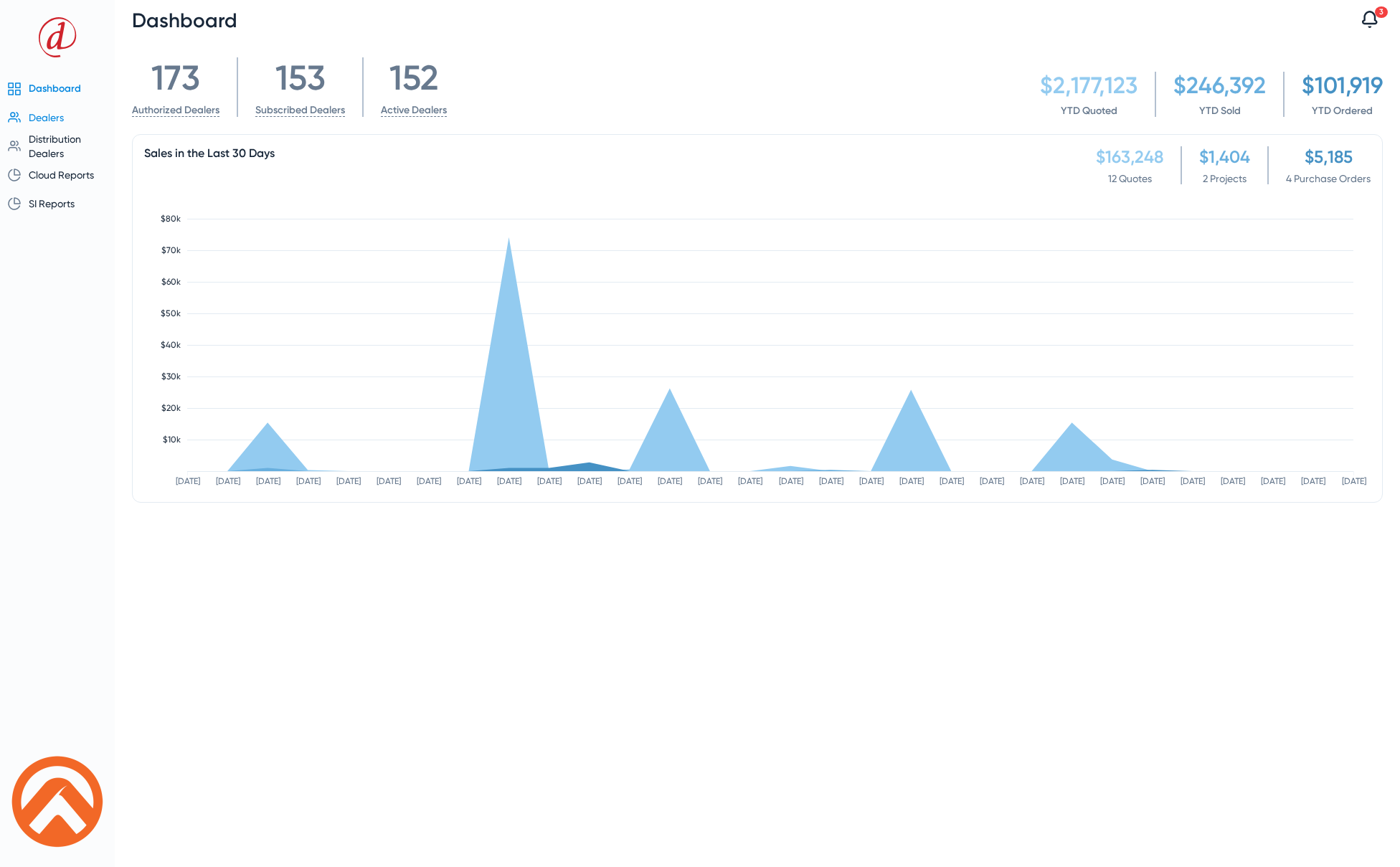
click at [48, 116] on span "Dealers" at bounding box center [46, 117] width 35 height 12
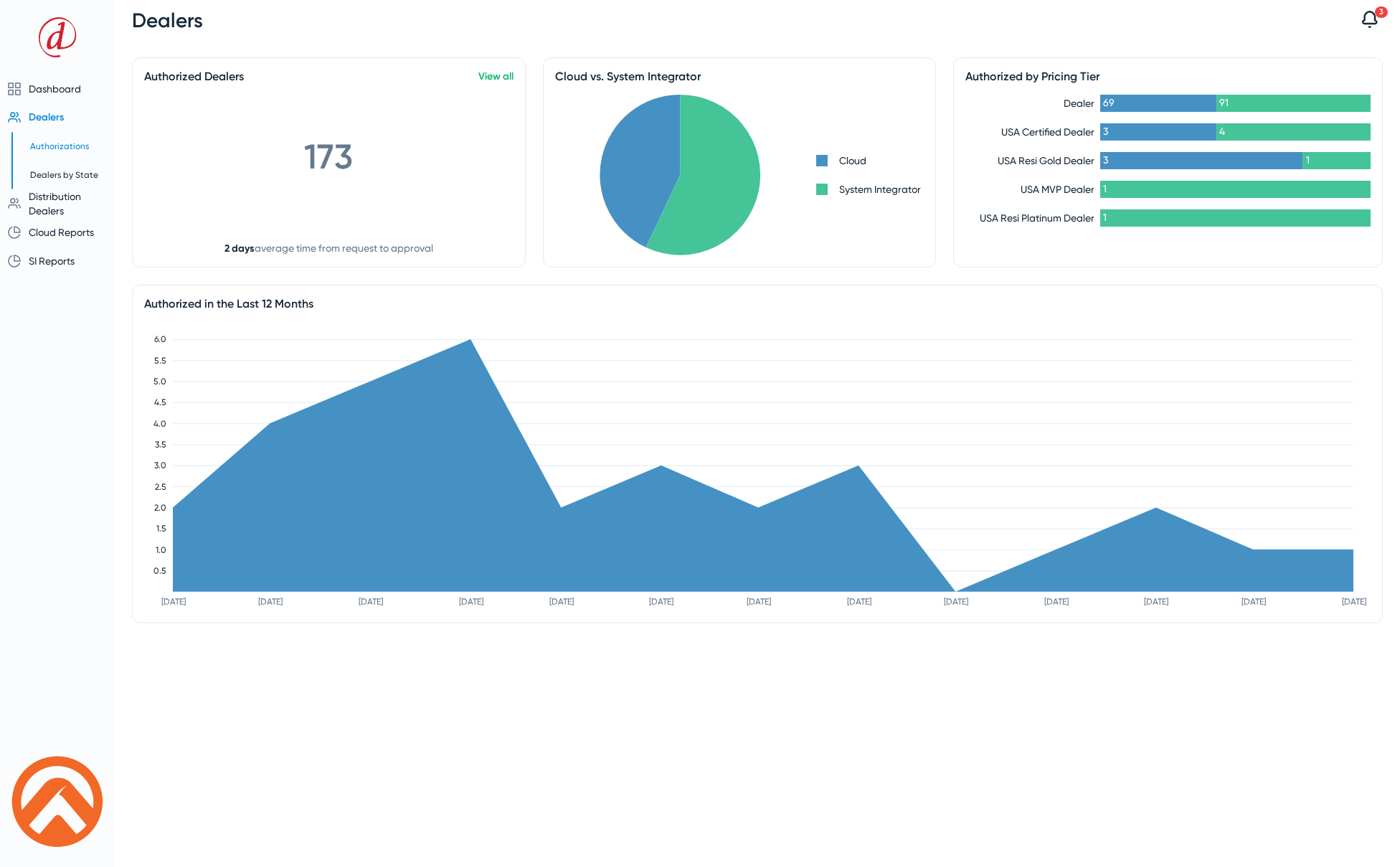
click at [62, 144] on span "Authorizations" at bounding box center [59, 146] width 58 height 10
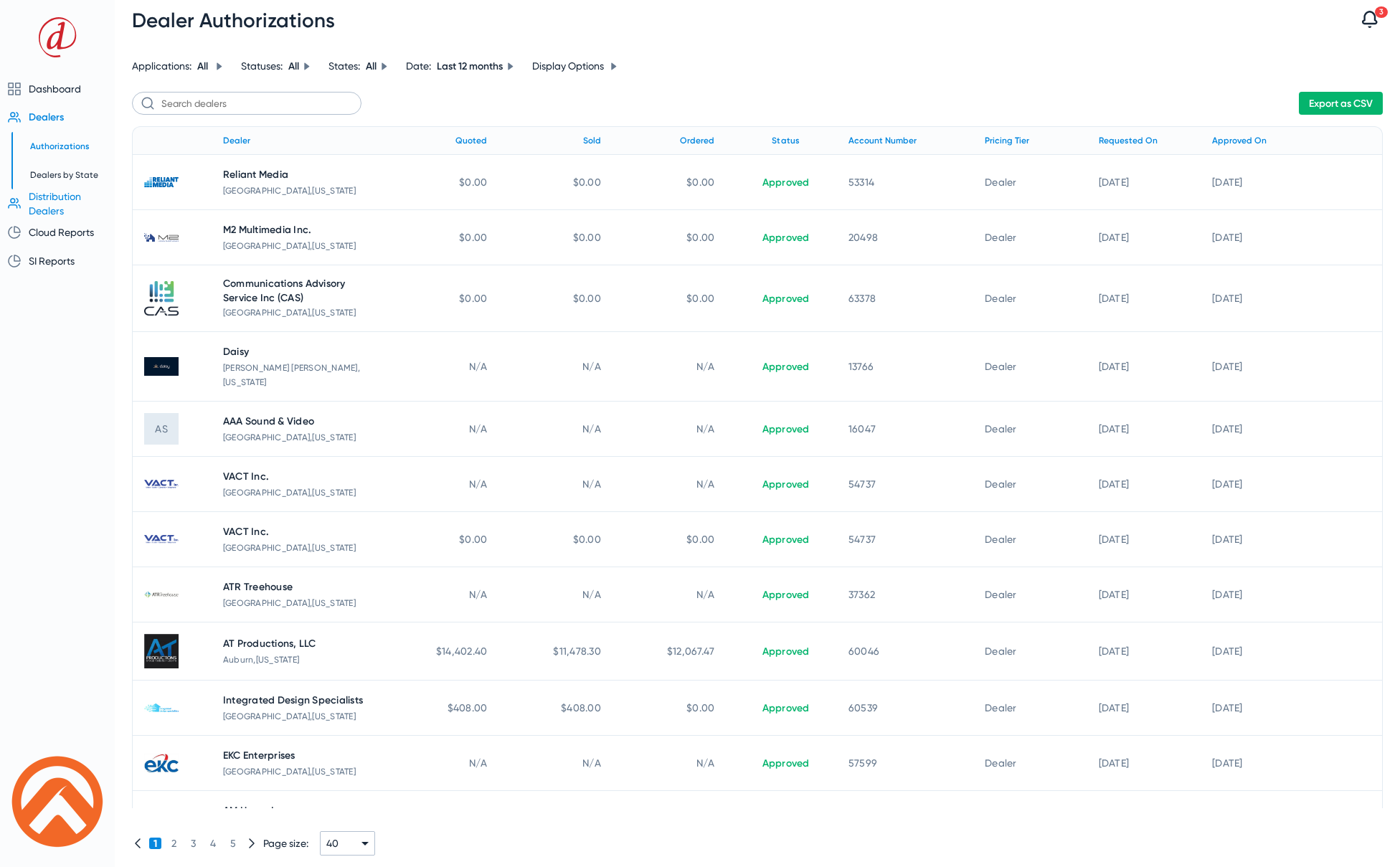
click at [51, 195] on span "Distribution Dealers" at bounding box center [55, 204] width 52 height 26
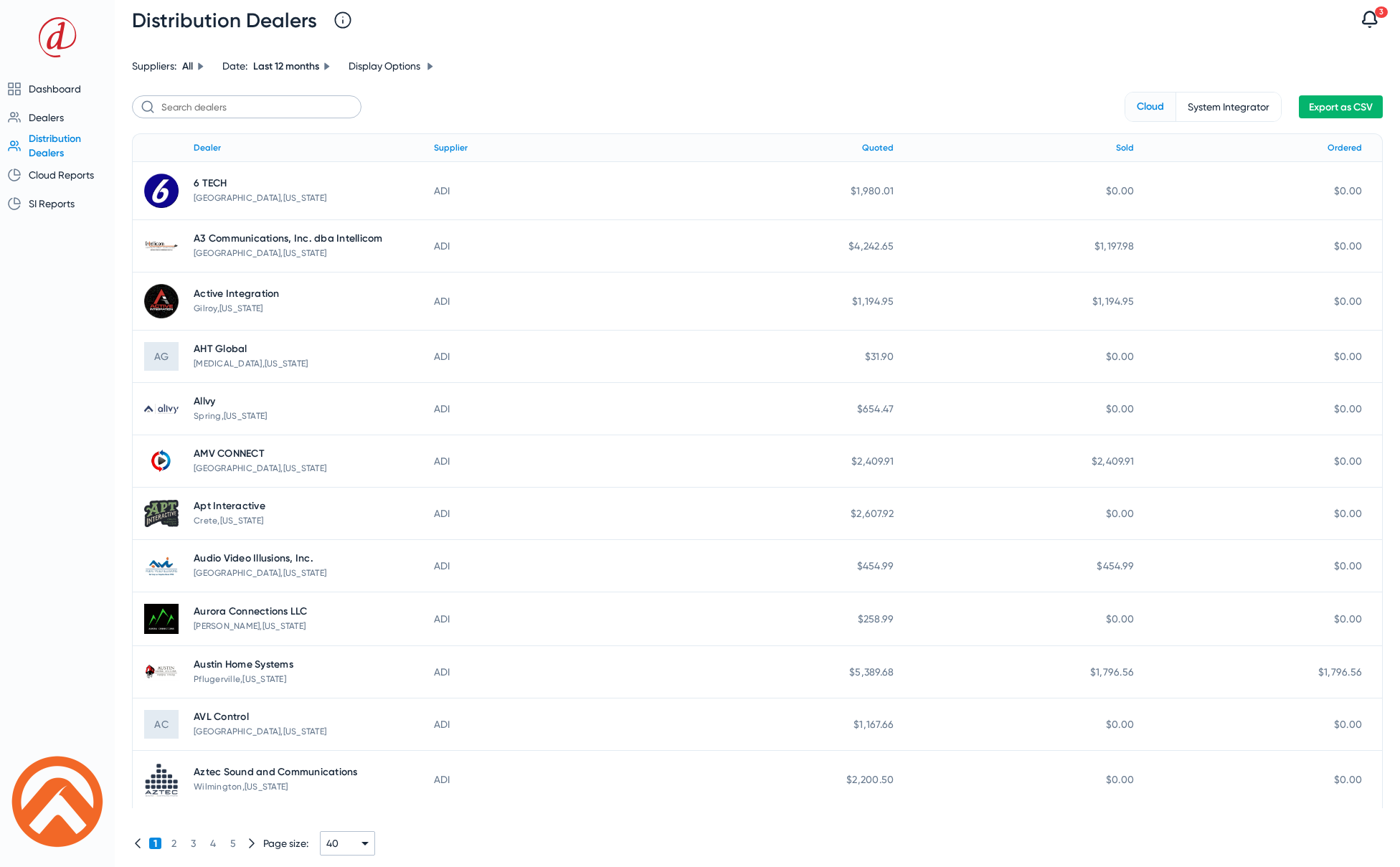
click at [199, 65] on icon at bounding box center [200, 65] width 5 height 7
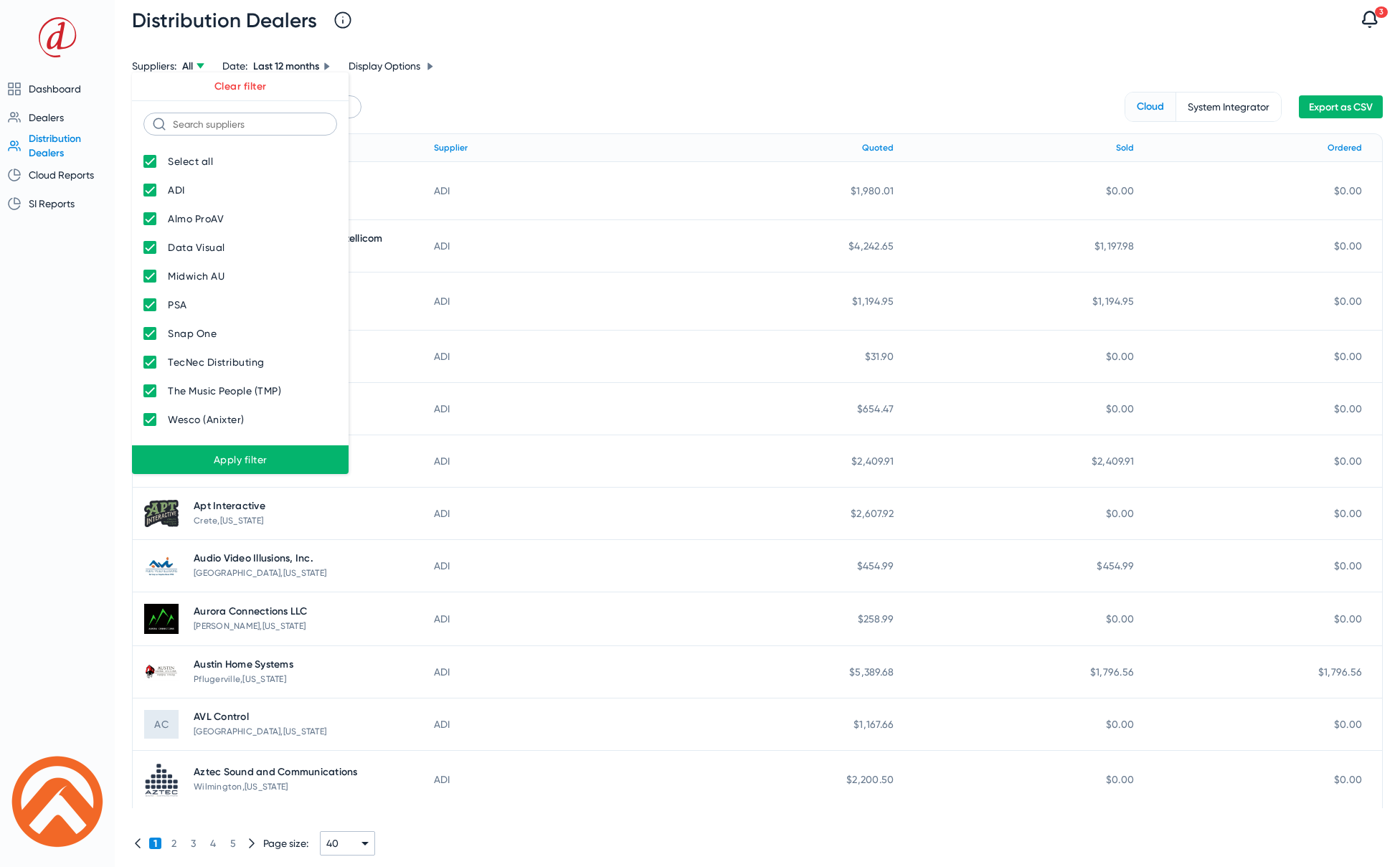
click at [199, 65] on div at bounding box center [700, 433] width 1400 height 867
